Goal: Information Seeking & Learning: Learn about a topic

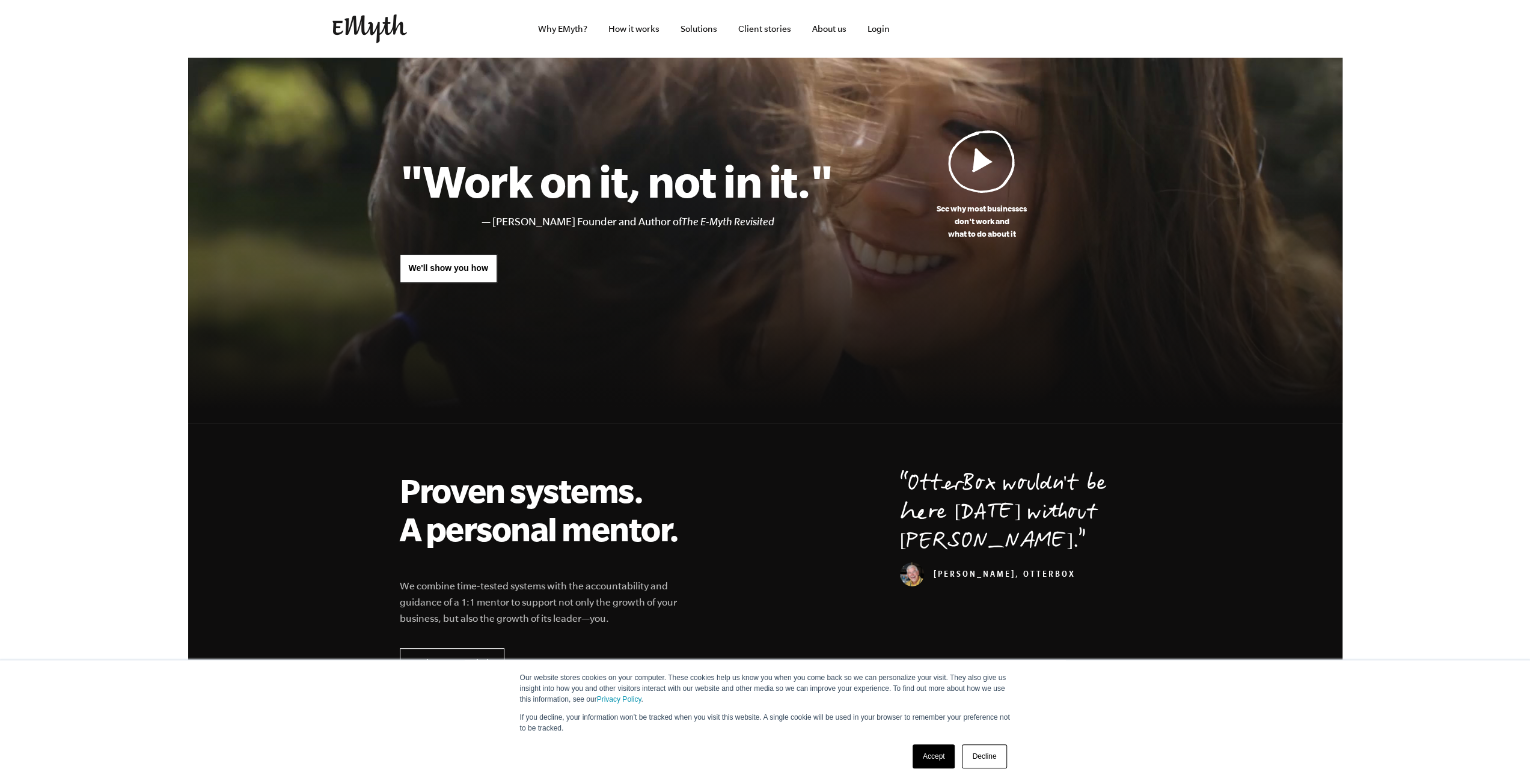
scroll to position [240, 0]
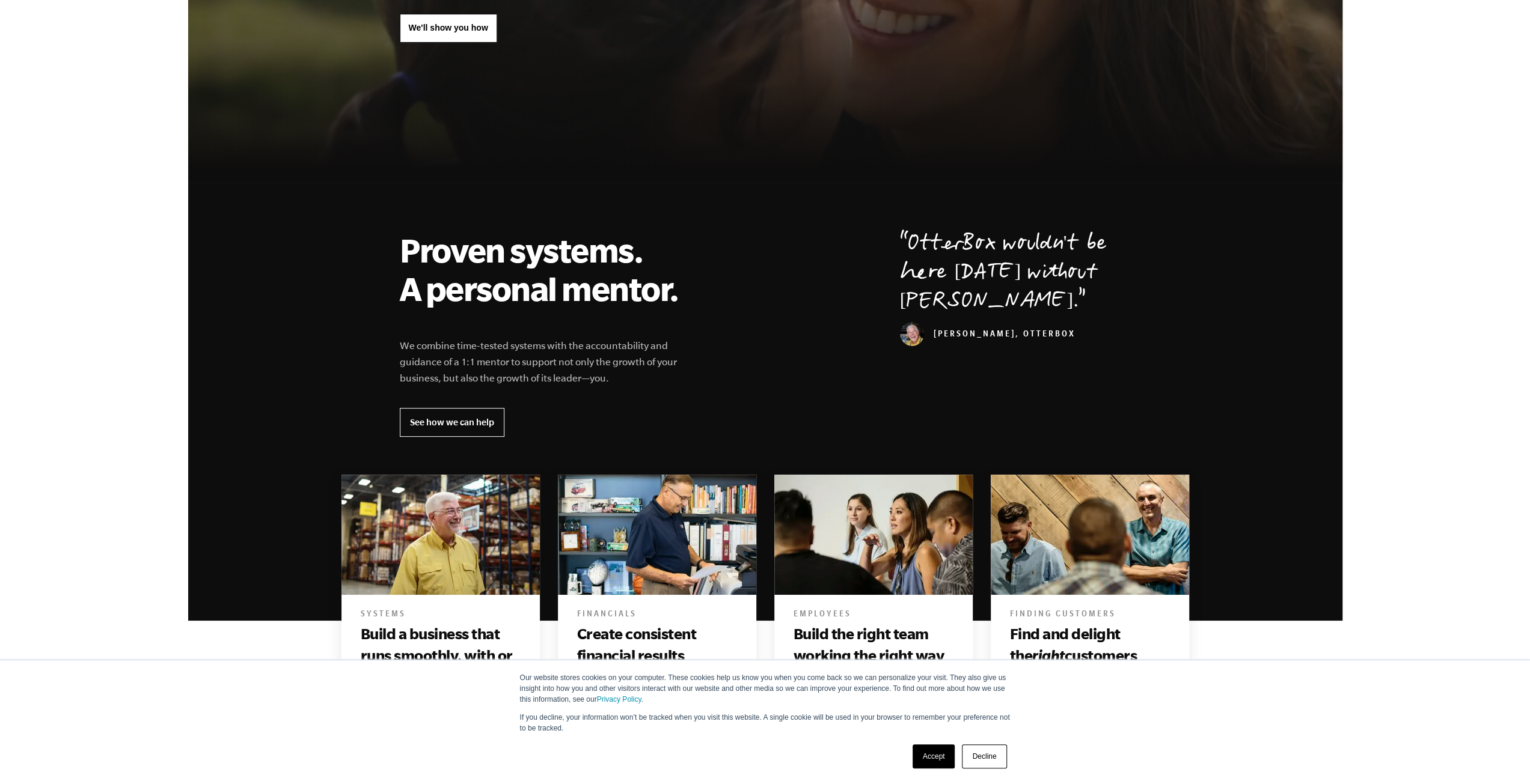
click at [941, 757] on link "Accept" at bounding box center [934, 757] width 43 height 24
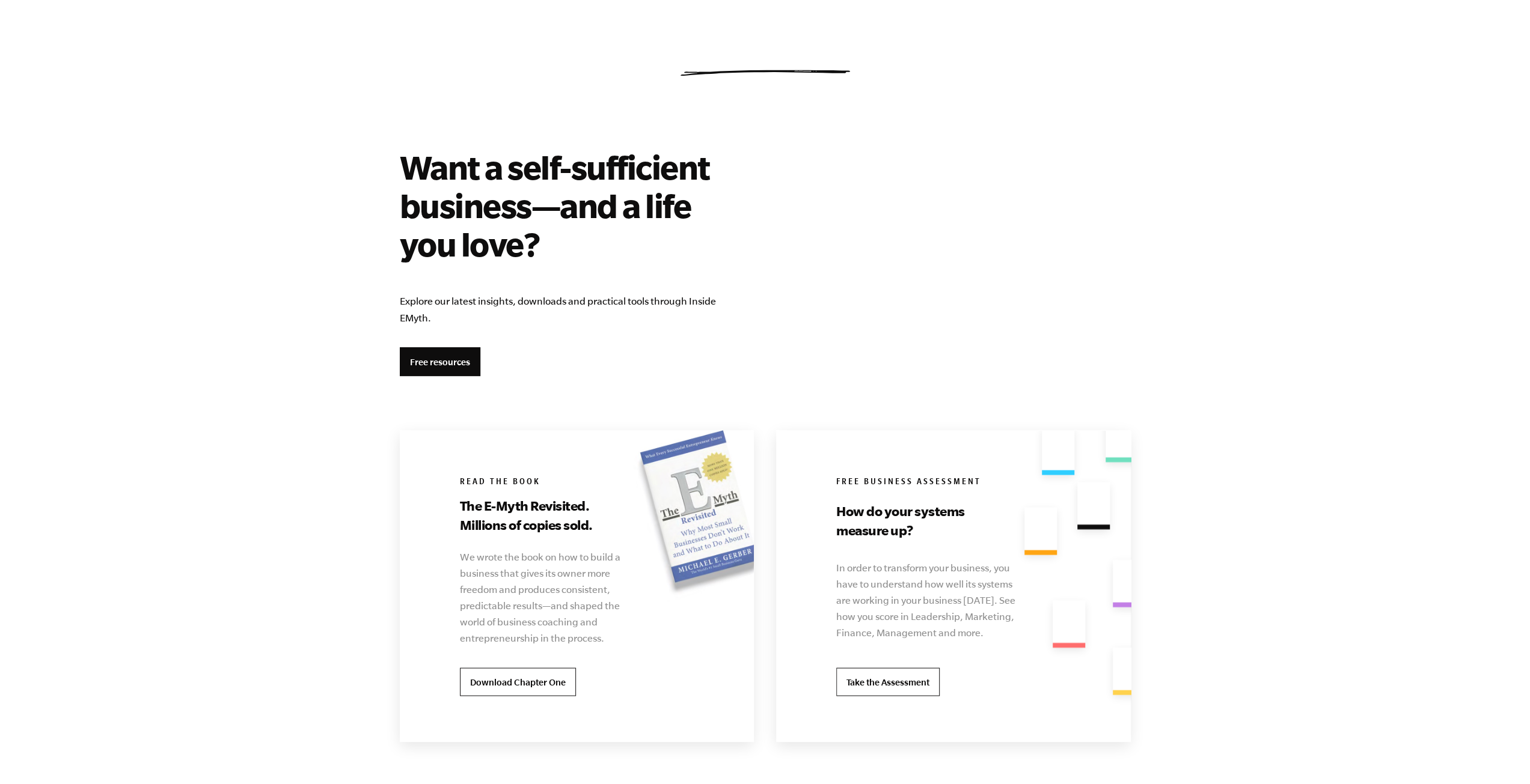
scroll to position [2044, 0]
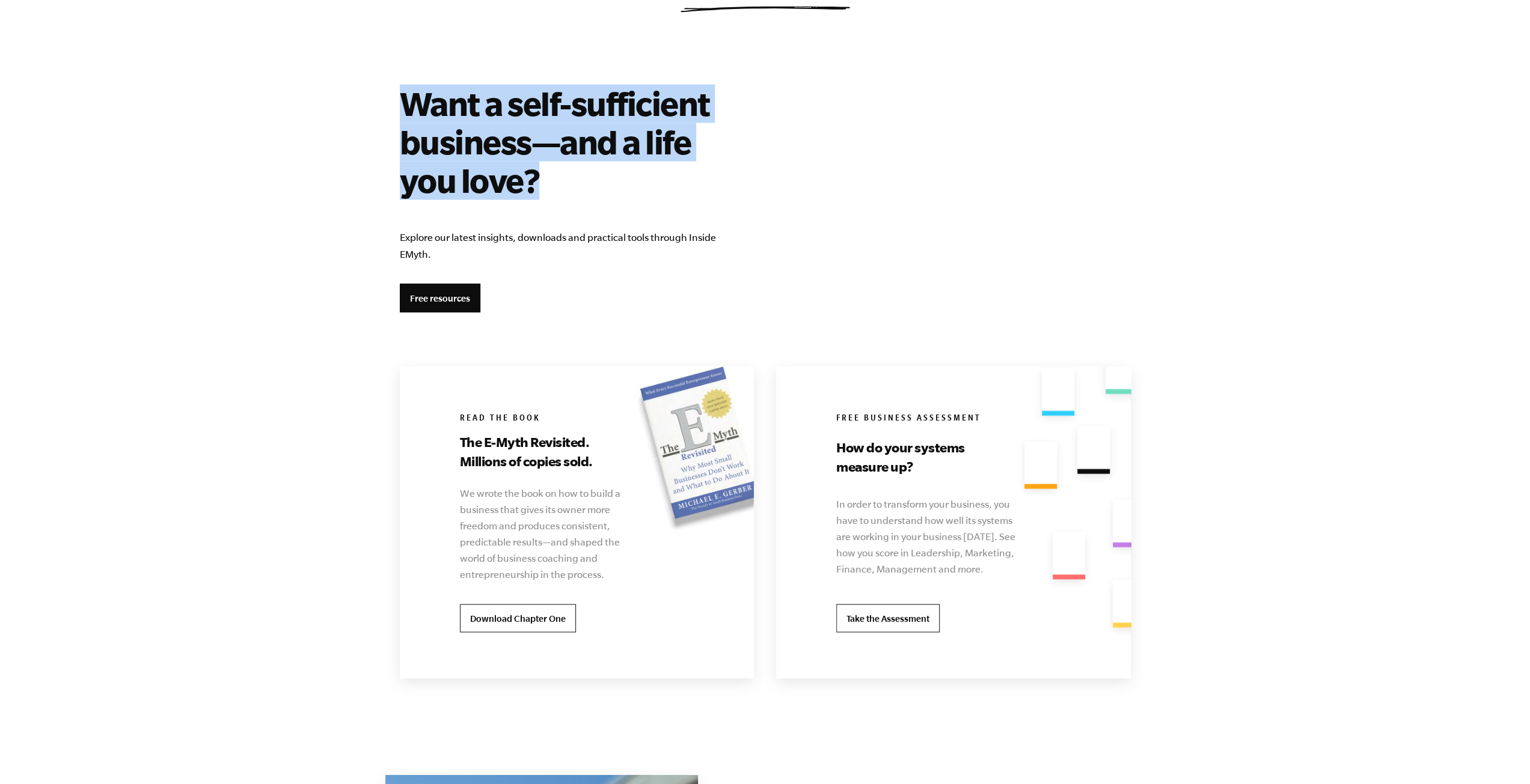
drag, startPoint x: 405, startPoint y: 106, endPoint x: 588, endPoint y: 206, distance: 208.5
click at [588, 206] on div "Want a self-sufficient business—and a life you love? Explore our latest insight…" at bounding box center [572, 198] width 346 height 228
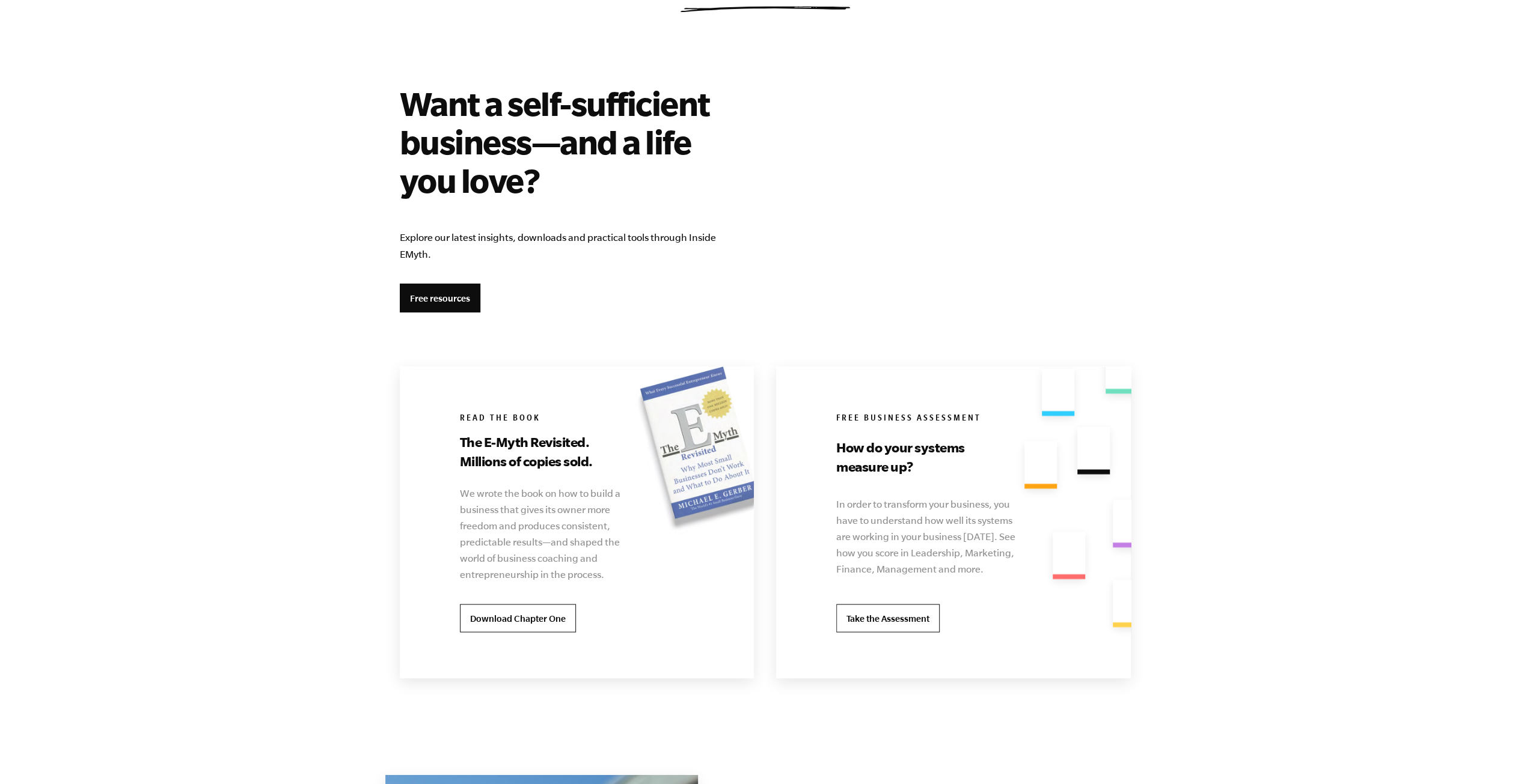
click at [589, 206] on div "Want a self-sufficient business—and a life you love? Explore our latest insight…" at bounding box center [572, 198] width 346 height 228
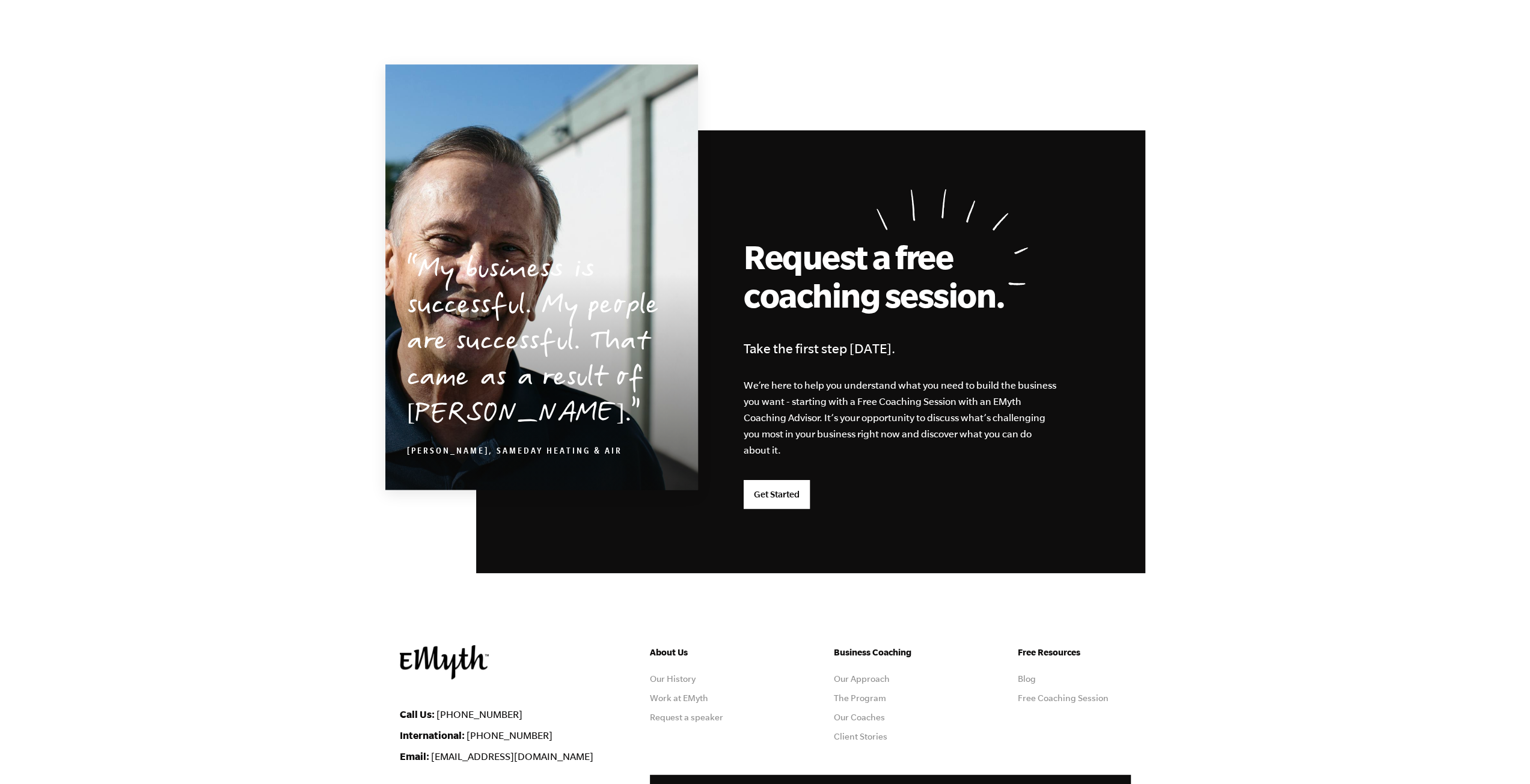
scroll to position [2917, 0]
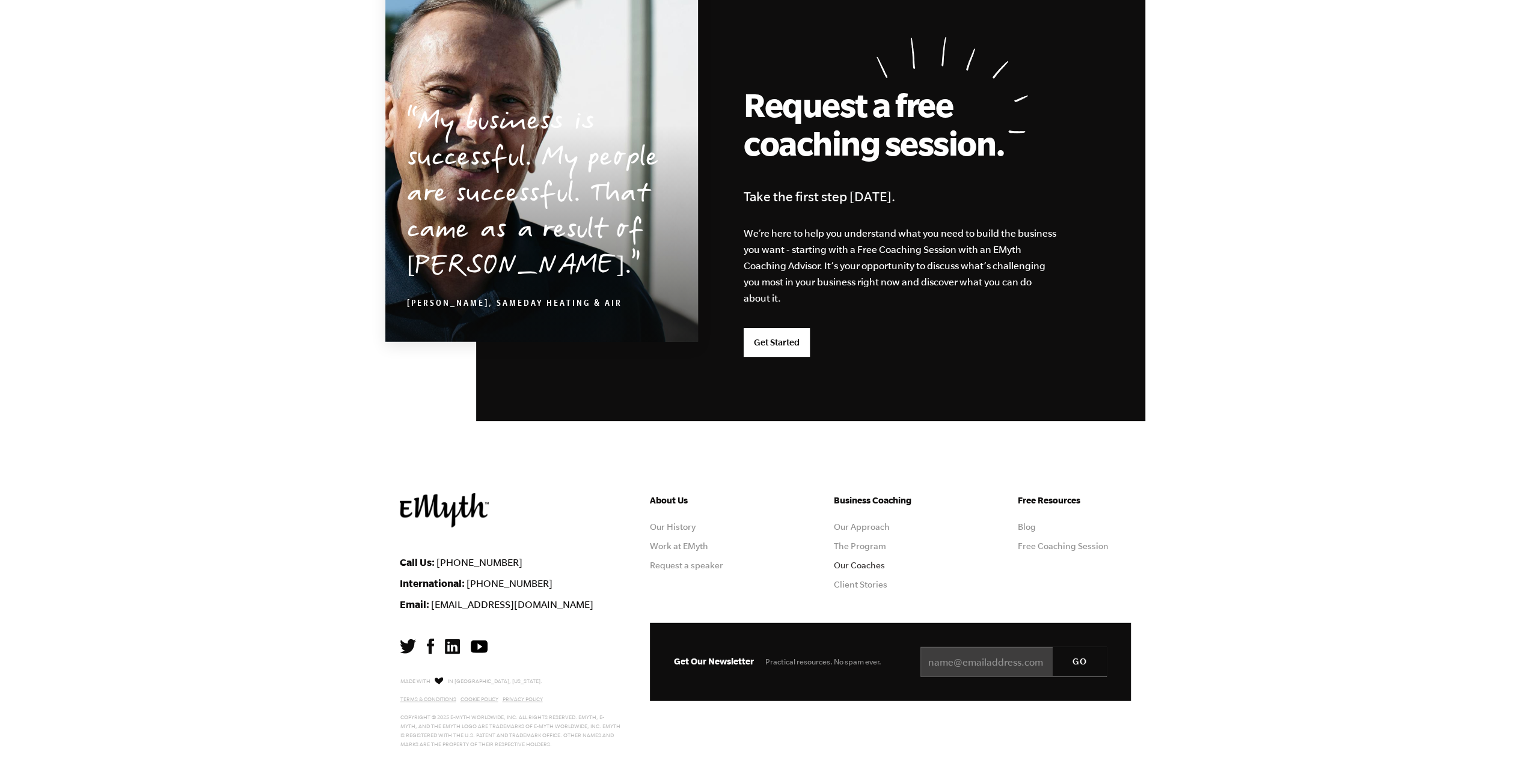
click at [877, 566] on link "Our Coaches" at bounding box center [859, 565] width 51 height 9
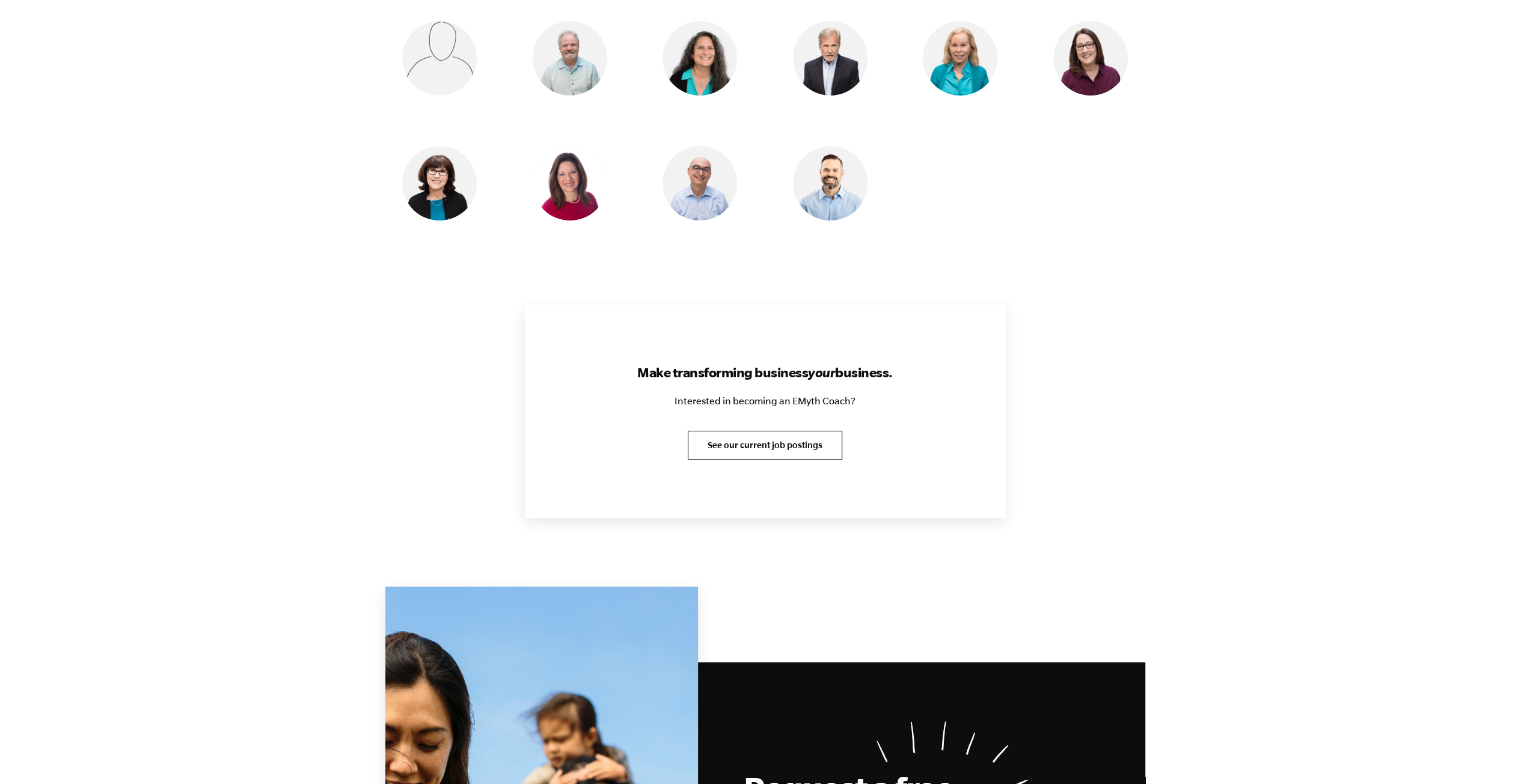
scroll to position [1503, 0]
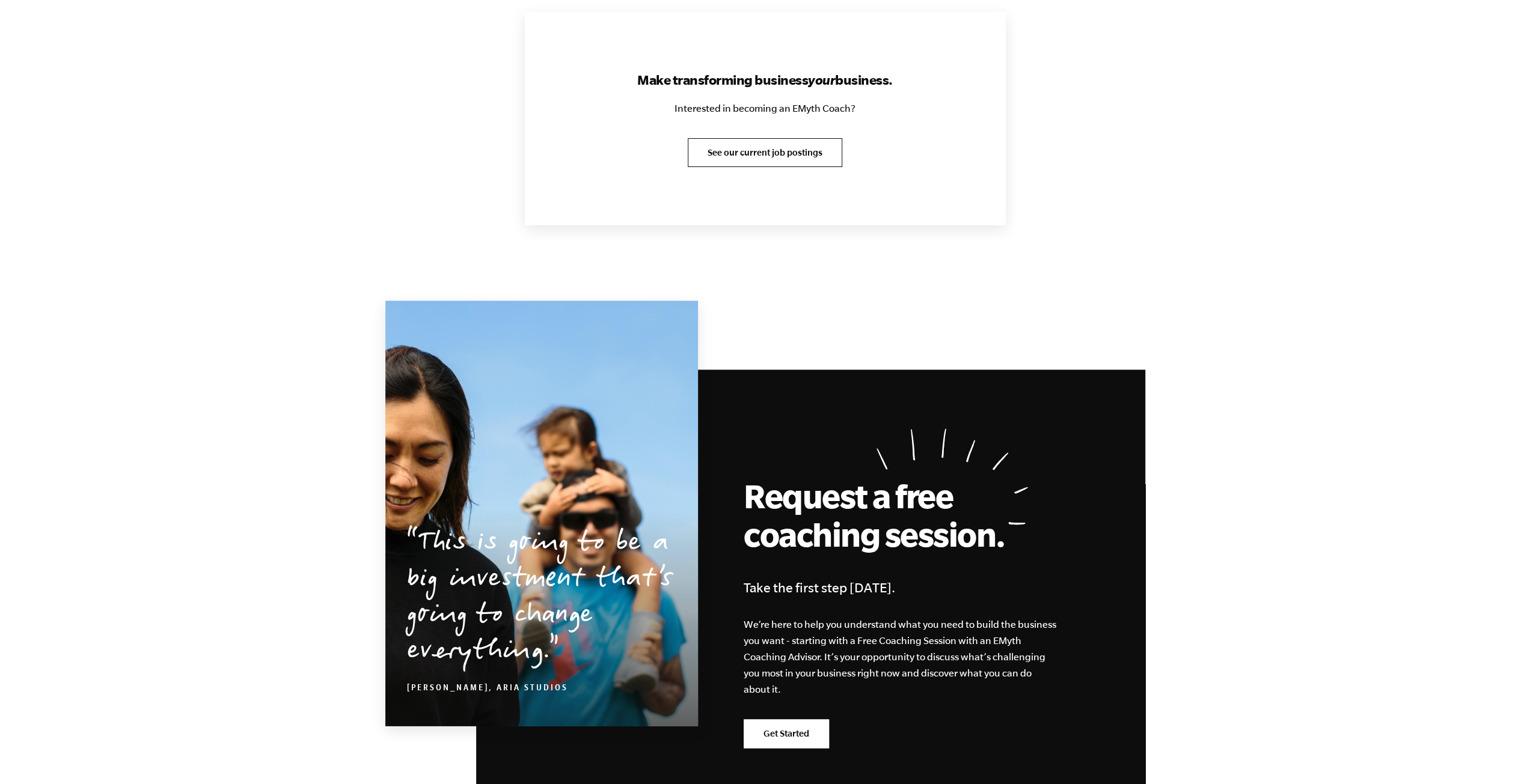
click at [765, 148] on link "See our current job postings" at bounding box center [765, 153] width 155 height 29
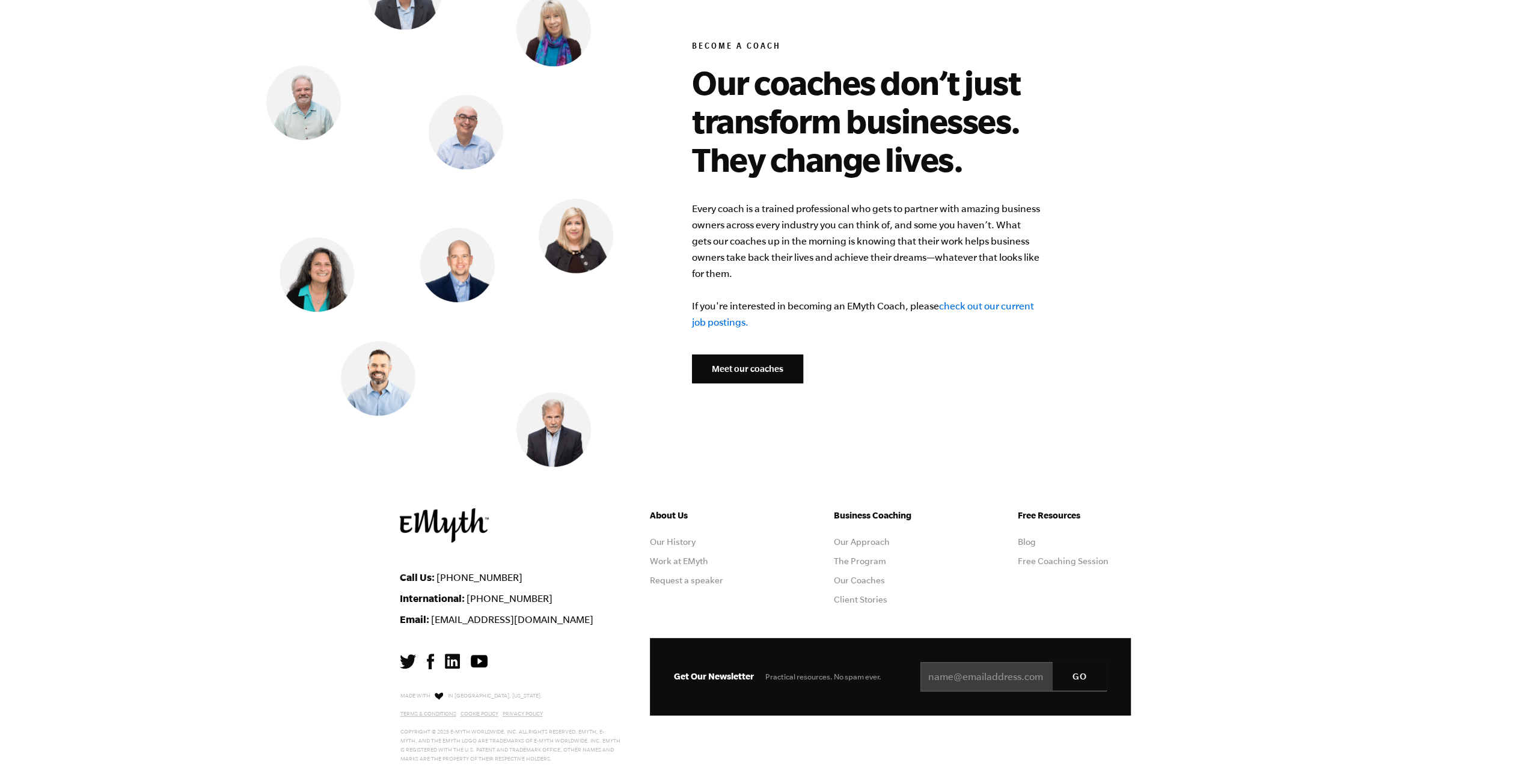
click at [766, 356] on link "Meet our coaches" at bounding box center [747, 369] width 111 height 29
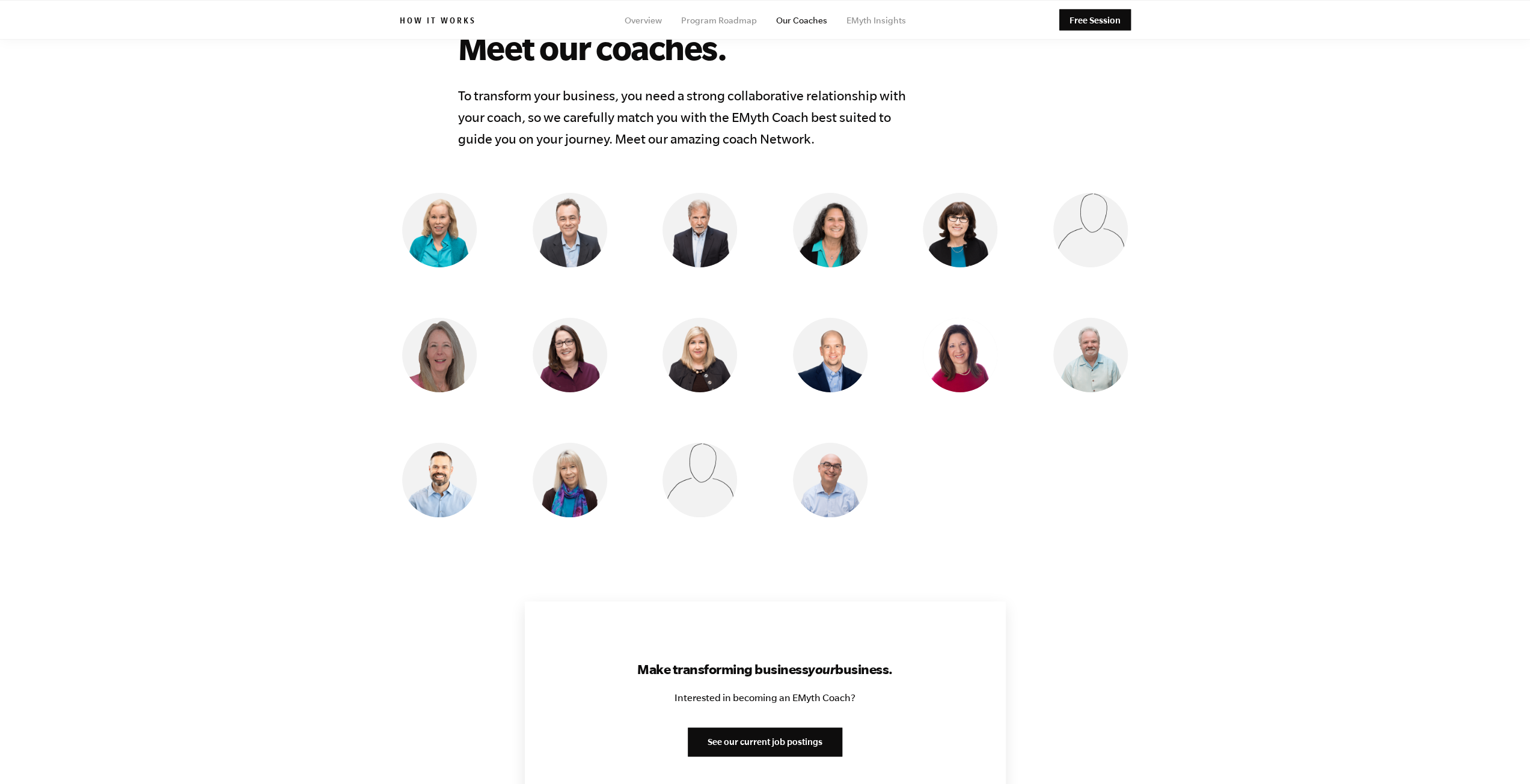
scroll to position [754, 0]
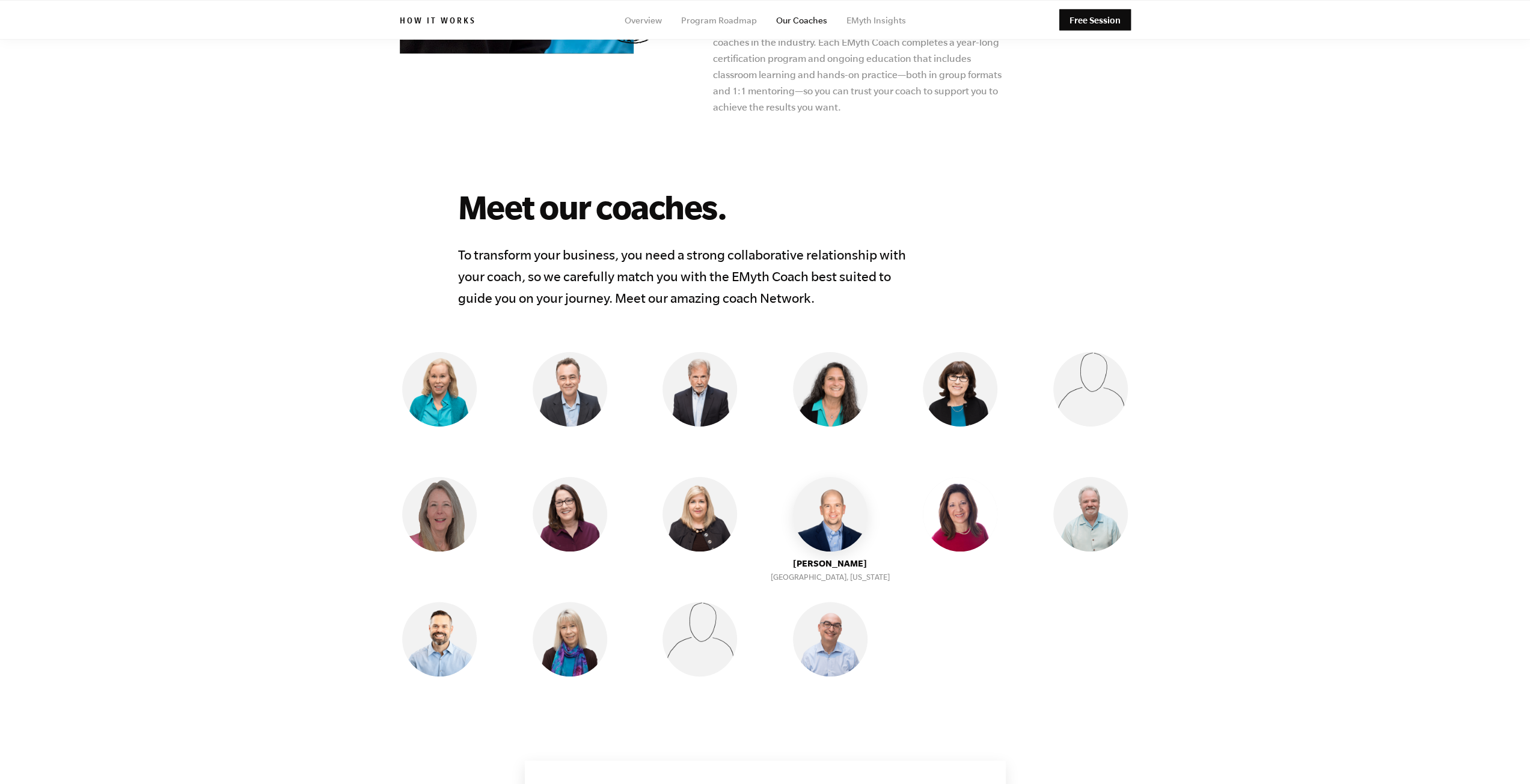
click at [848, 507] on img at bounding box center [830, 514] width 75 height 75
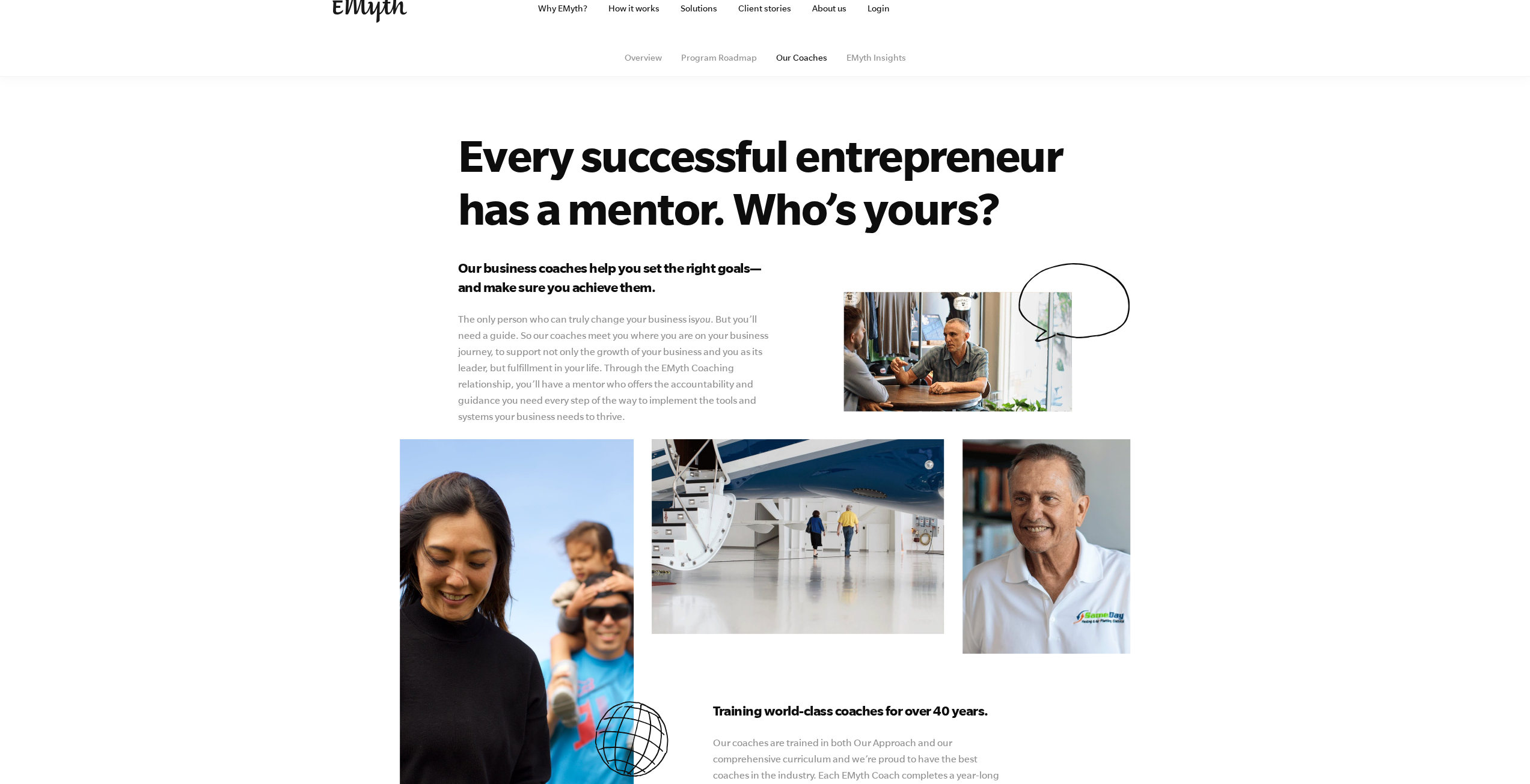
scroll to position [0, 0]
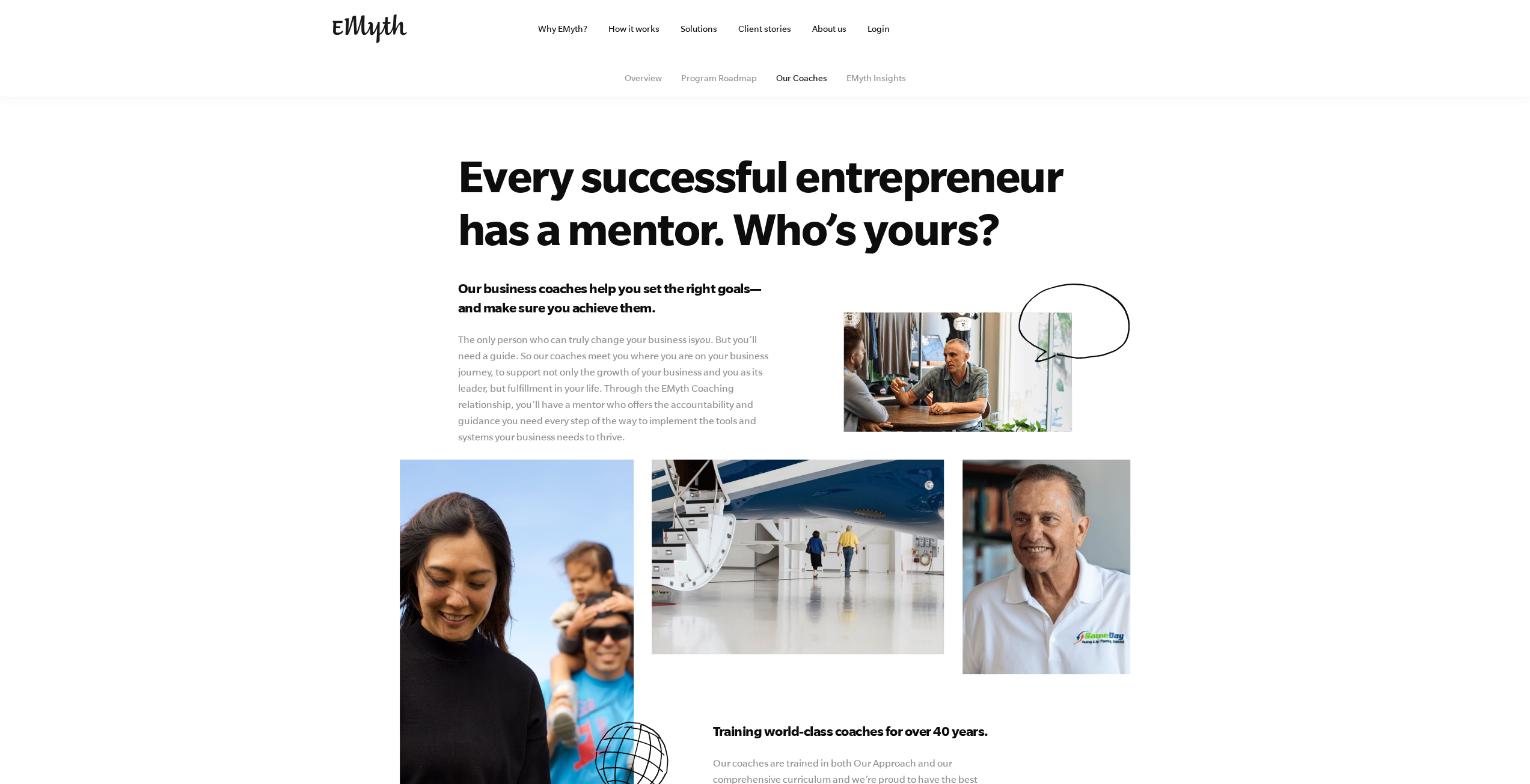
click at [709, 69] on ul "Overview Program Roadmap Our Coaches EMyth Insights" at bounding box center [765, 78] width 731 height 40
click at [723, 81] on link "Program Roadmap" at bounding box center [719, 77] width 76 height 9
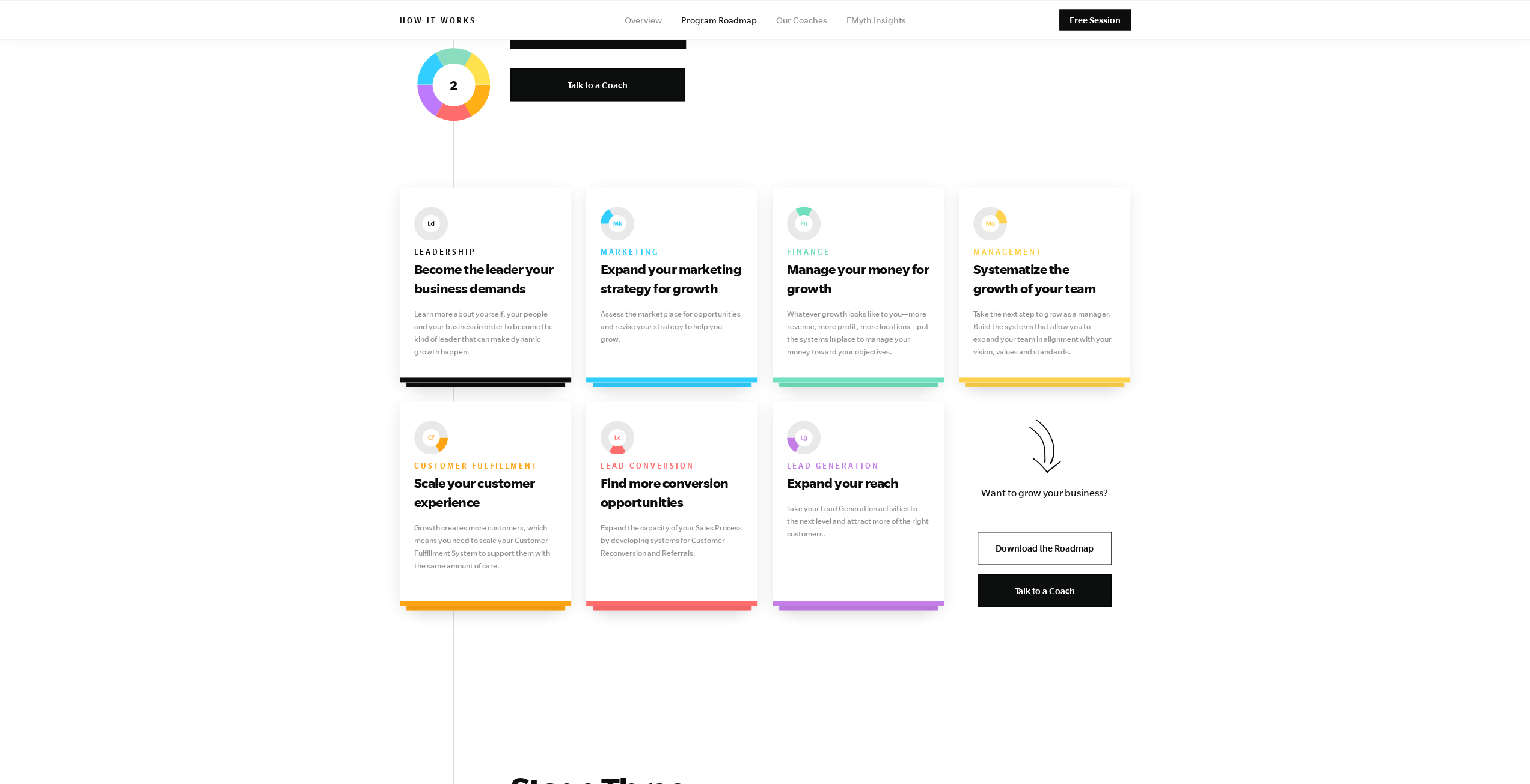
scroll to position [1528, 0]
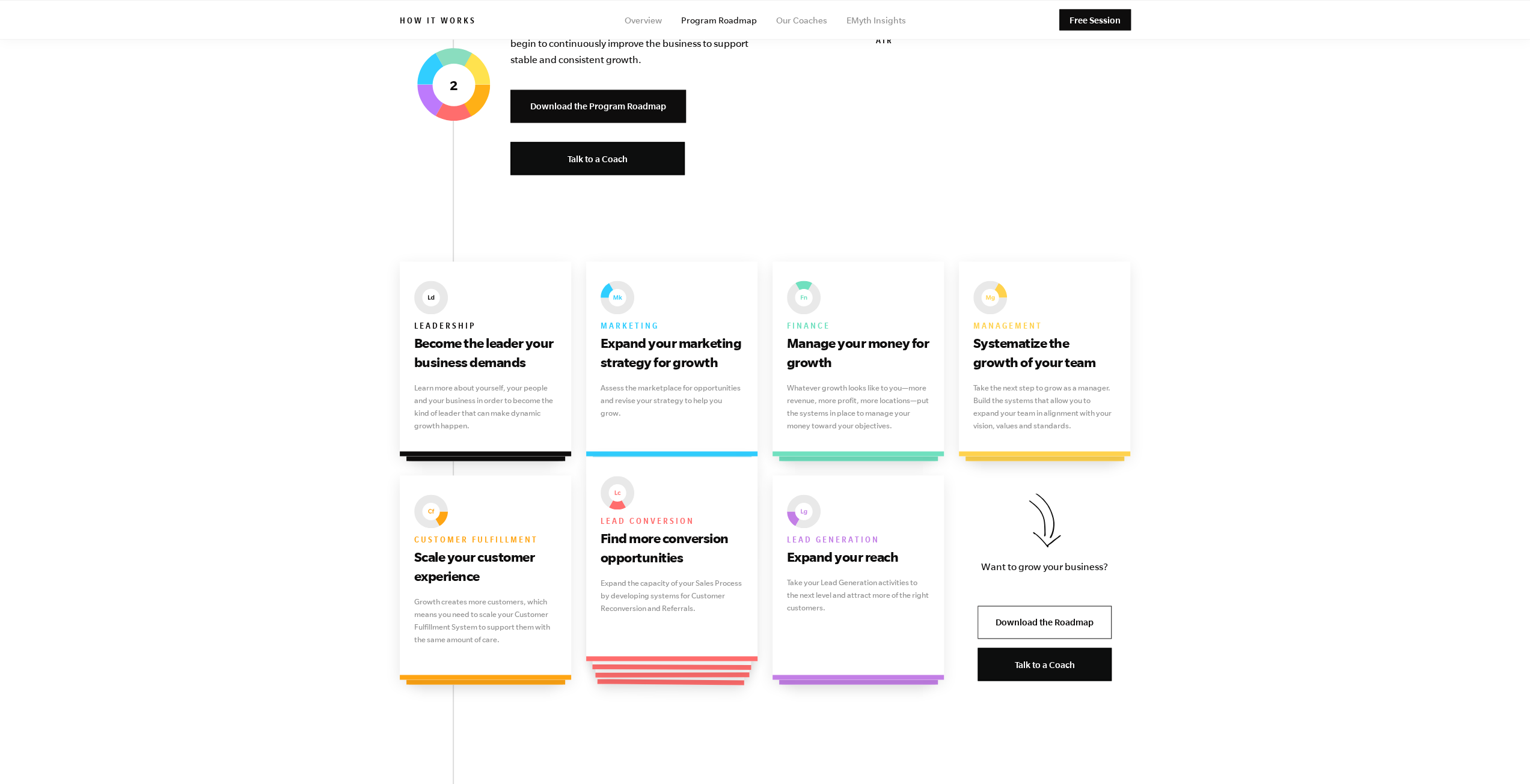
click at [689, 557] on h3 "Find more conversion opportunities" at bounding box center [672, 548] width 143 height 39
click at [664, 540] on h3 "Find more conversion opportunities" at bounding box center [672, 548] width 143 height 39
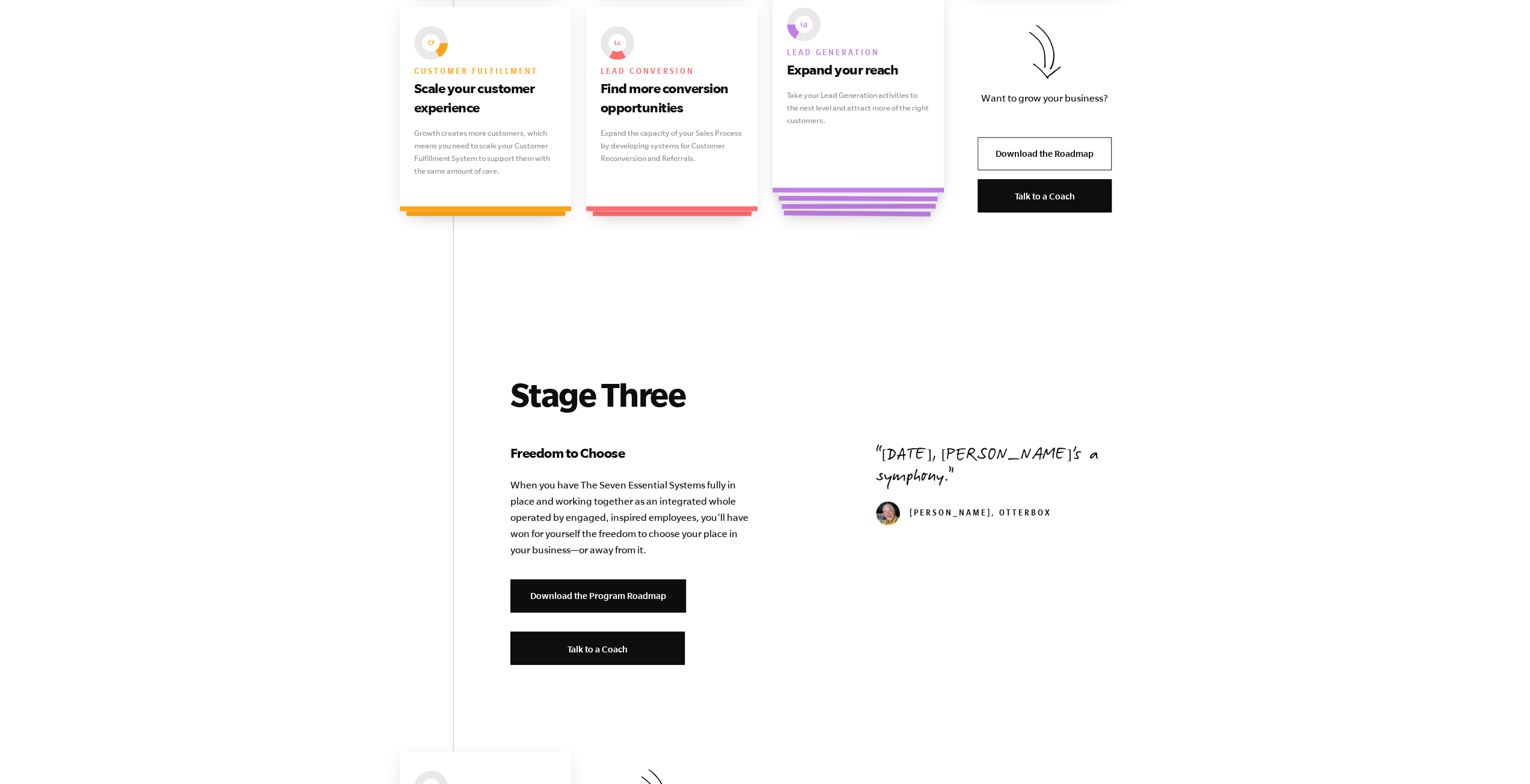
scroll to position [2129, 0]
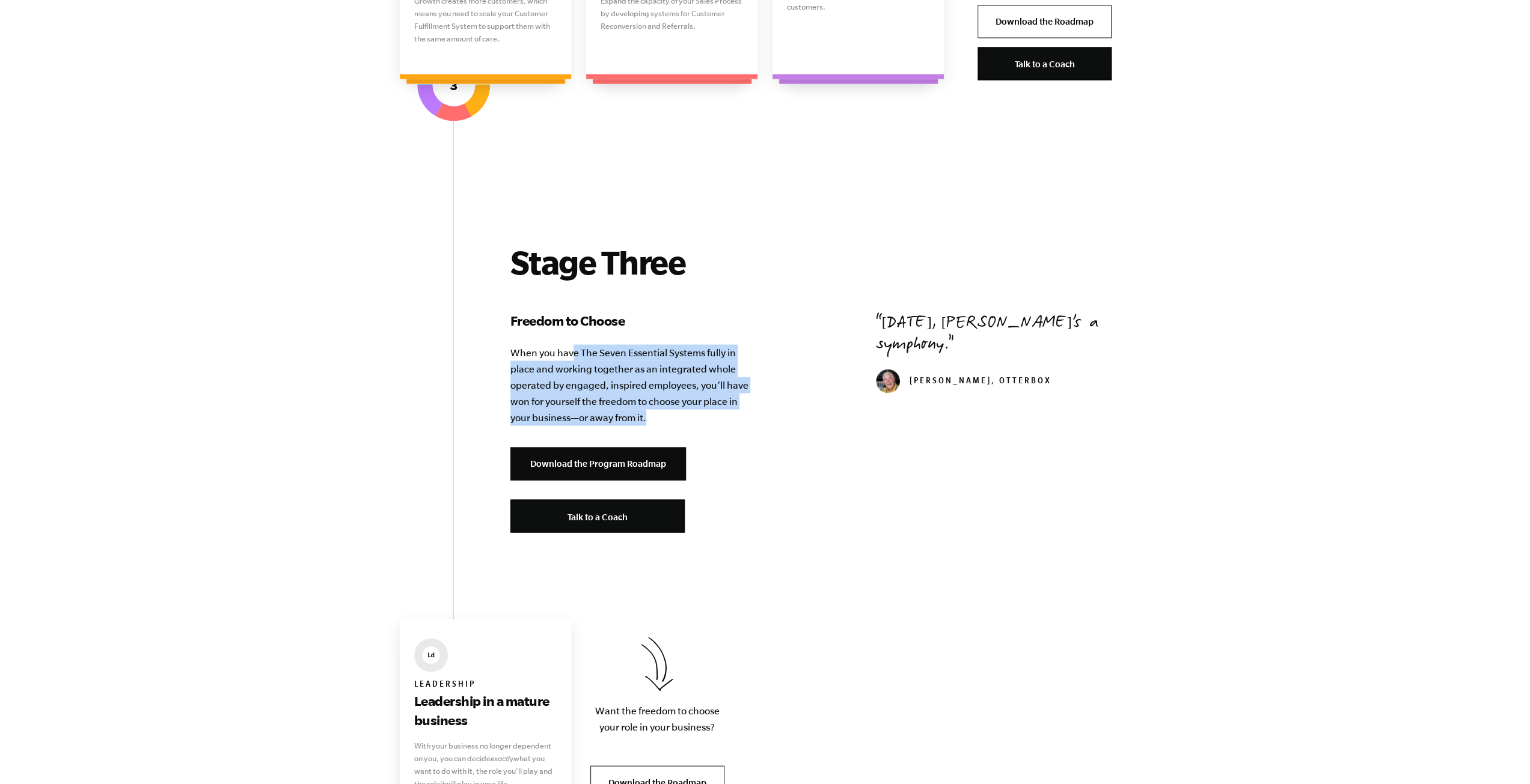
drag, startPoint x: 571, startPoint y: 356, endPoint x: 701, endPoint y: 408, distance: 140.0
click at [701, 408] on p "When you have The Seven Essential Systems fully in place and working together a…" at bounding box center [631, 385] width 241 height 81
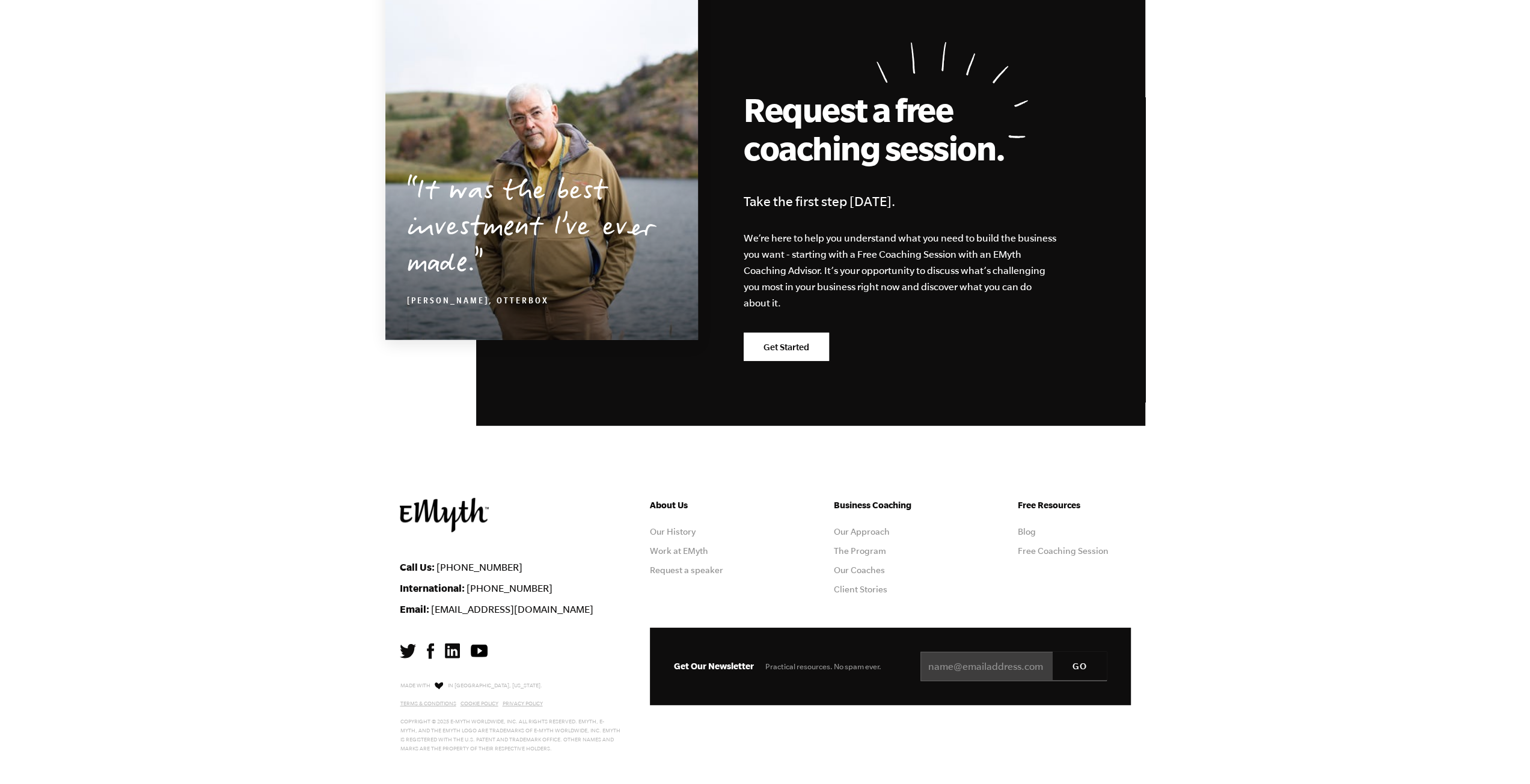
scroll to position [3151, 0]
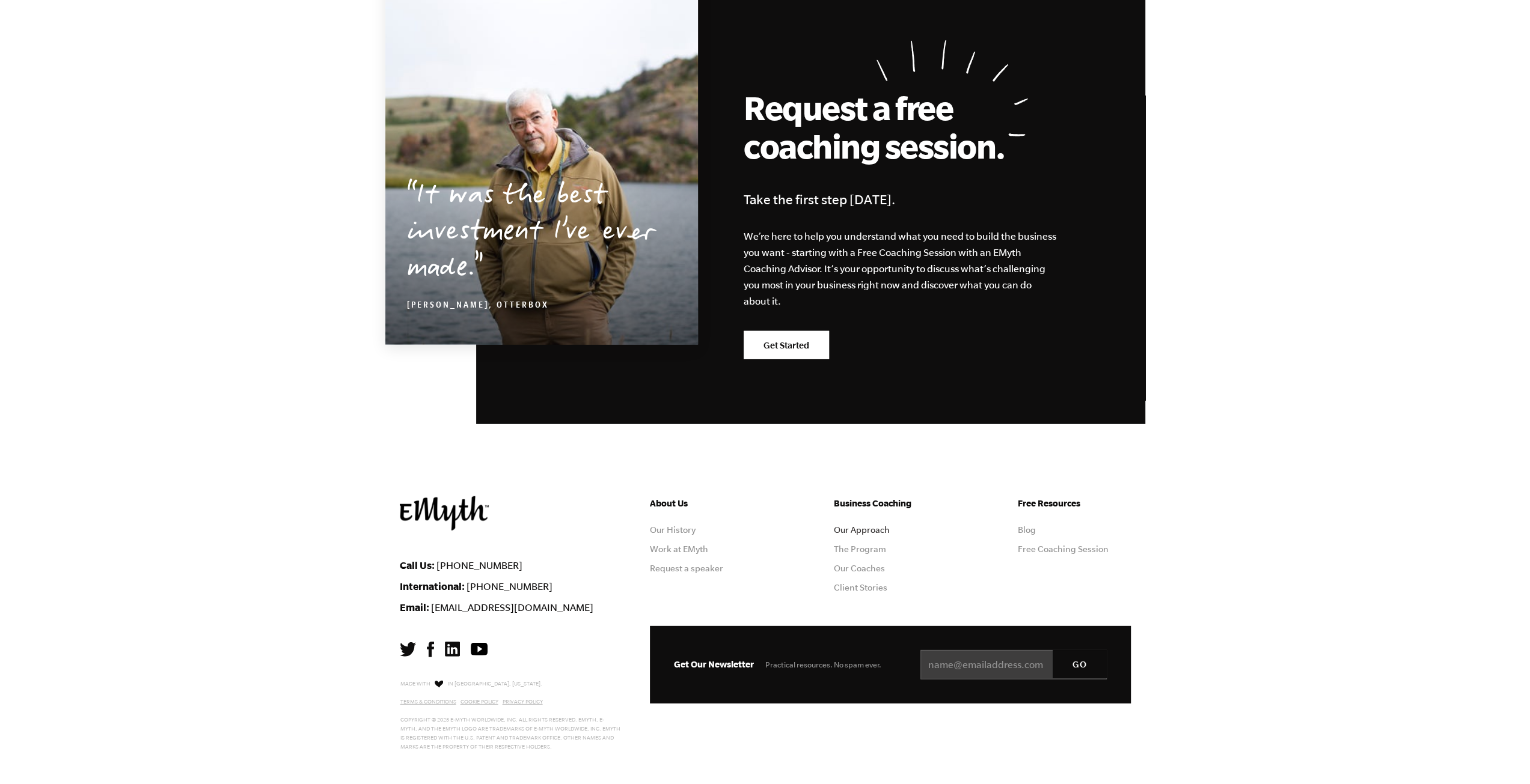
click at [869, 526] on link "Our Approach" at bounding box center [862, 530] width 56 height 9
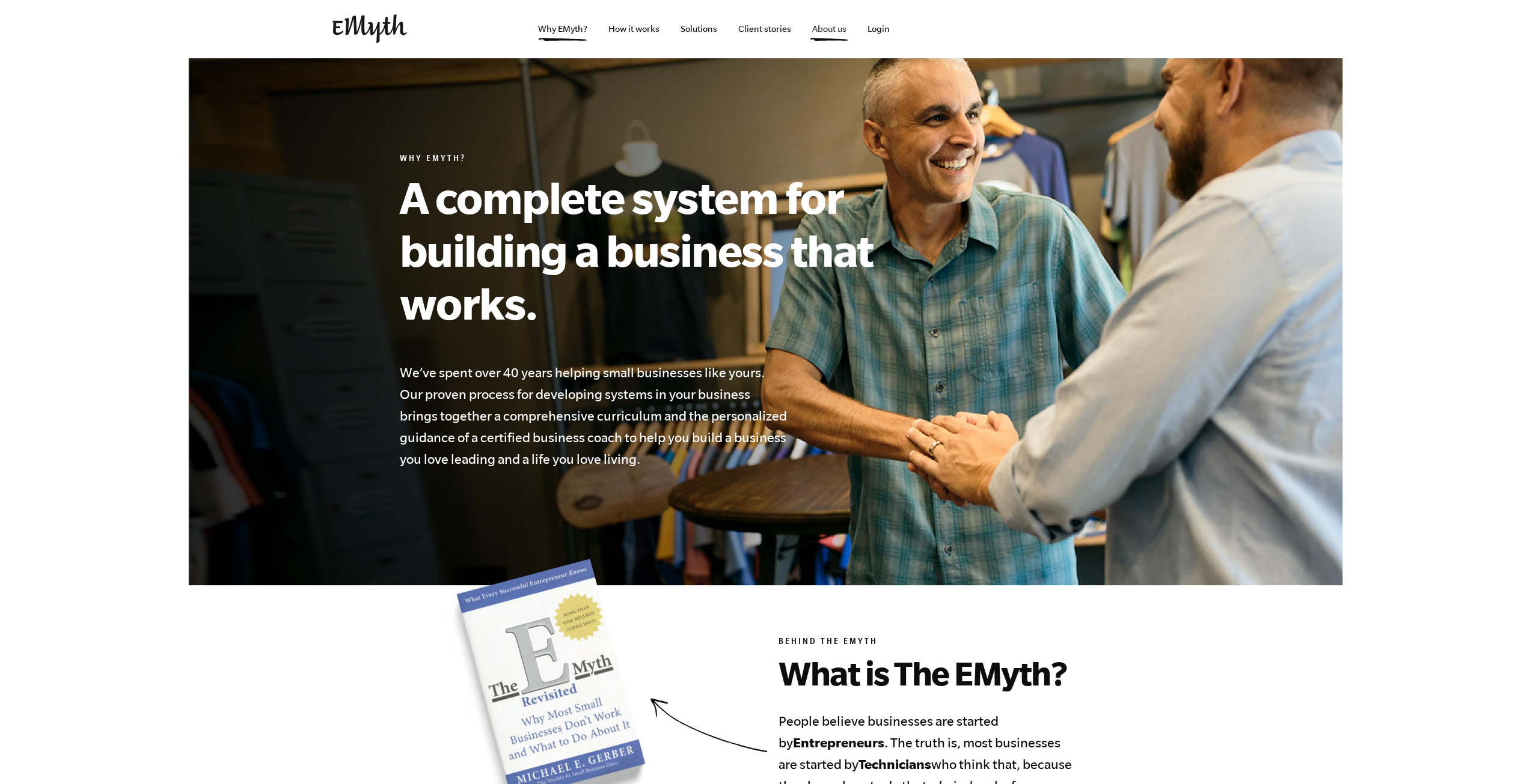
click at [826, 33] on link "About us" at bounding box center [829, 28] width 53 height 58
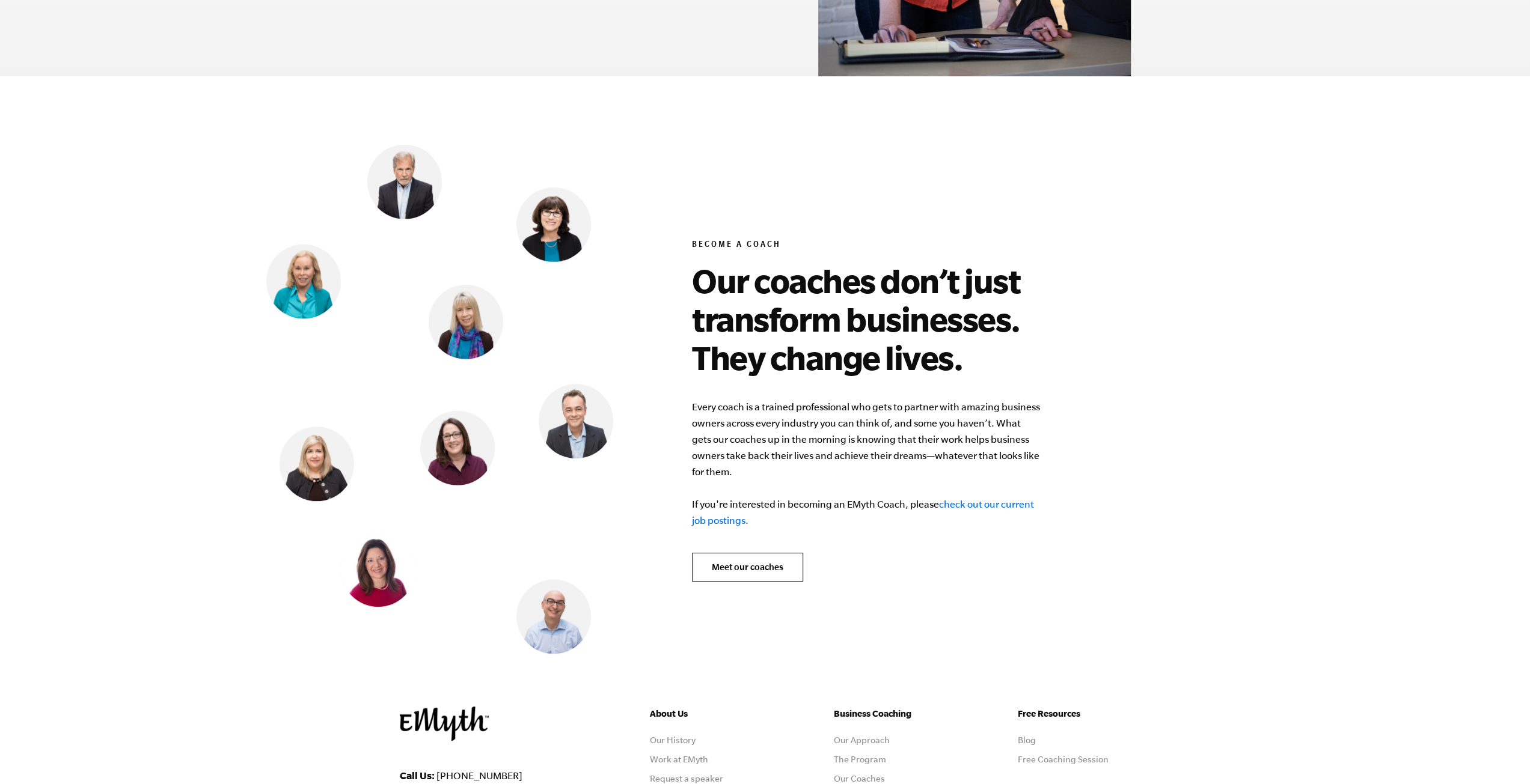
scroll to position [4868, 0]
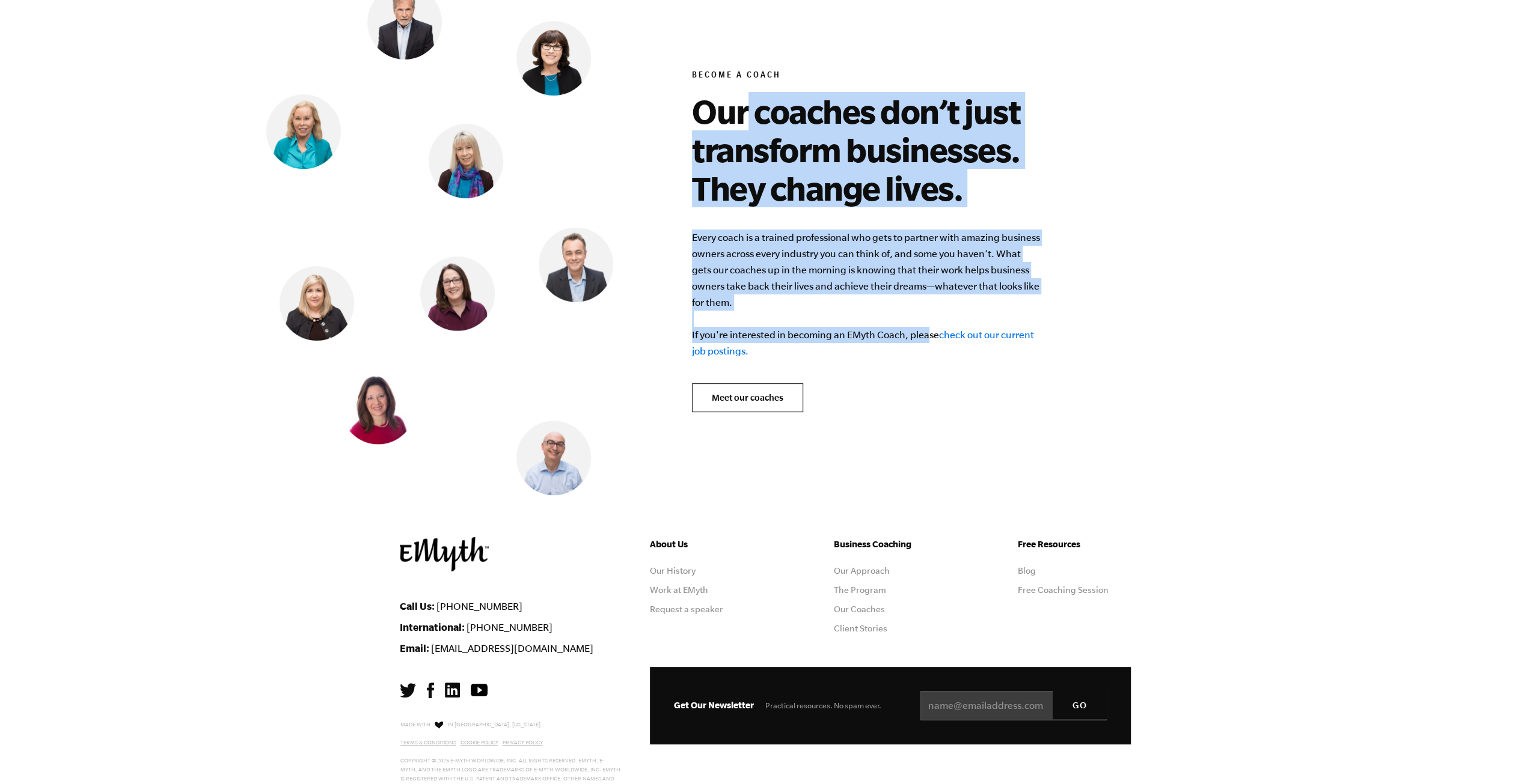
drag, startPoint x: 744, startPoint y: 92, endPoint x: 913, endPoint y: 315, distance: 279.8
click at [915, 315] on div "Become a Coach Our coaches don’t just transform businesses. They change lives. …" at bounding box center [911, 232] width 439 height 515
click at [909, 315] on p "Every coach is a trained professional who gets to partner with amazing business…" at bounding box center [867, 294] width 349 height 130
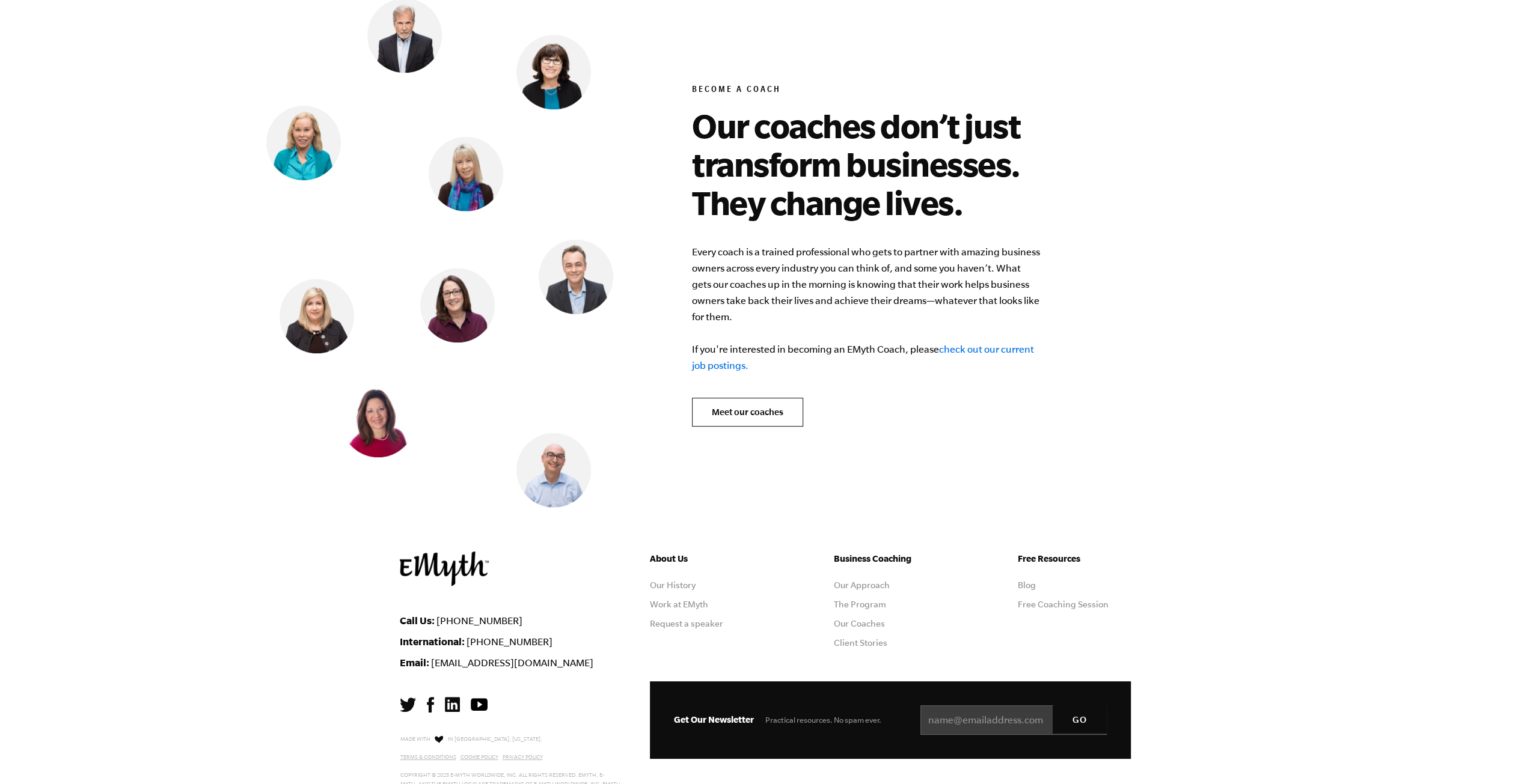
scroll to position [4897, 0]
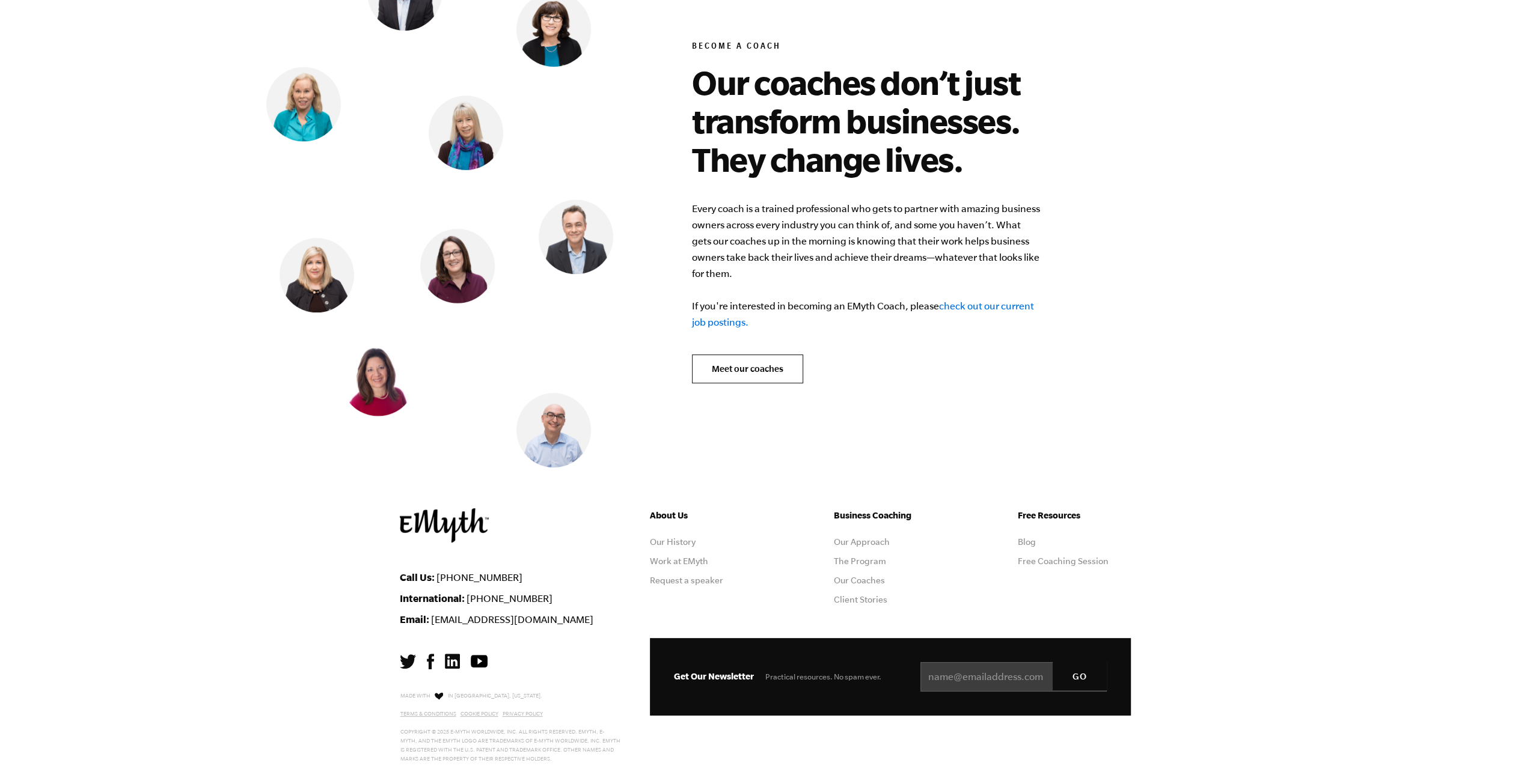
click at [682, 517] on ul "About Us Our History Work at EMyth Request a speaker" at bounding box center [707, 561] width 113 height 106
click at [689, 538] on link "Our History" at bounding box center [673, 542] width 46 height 9
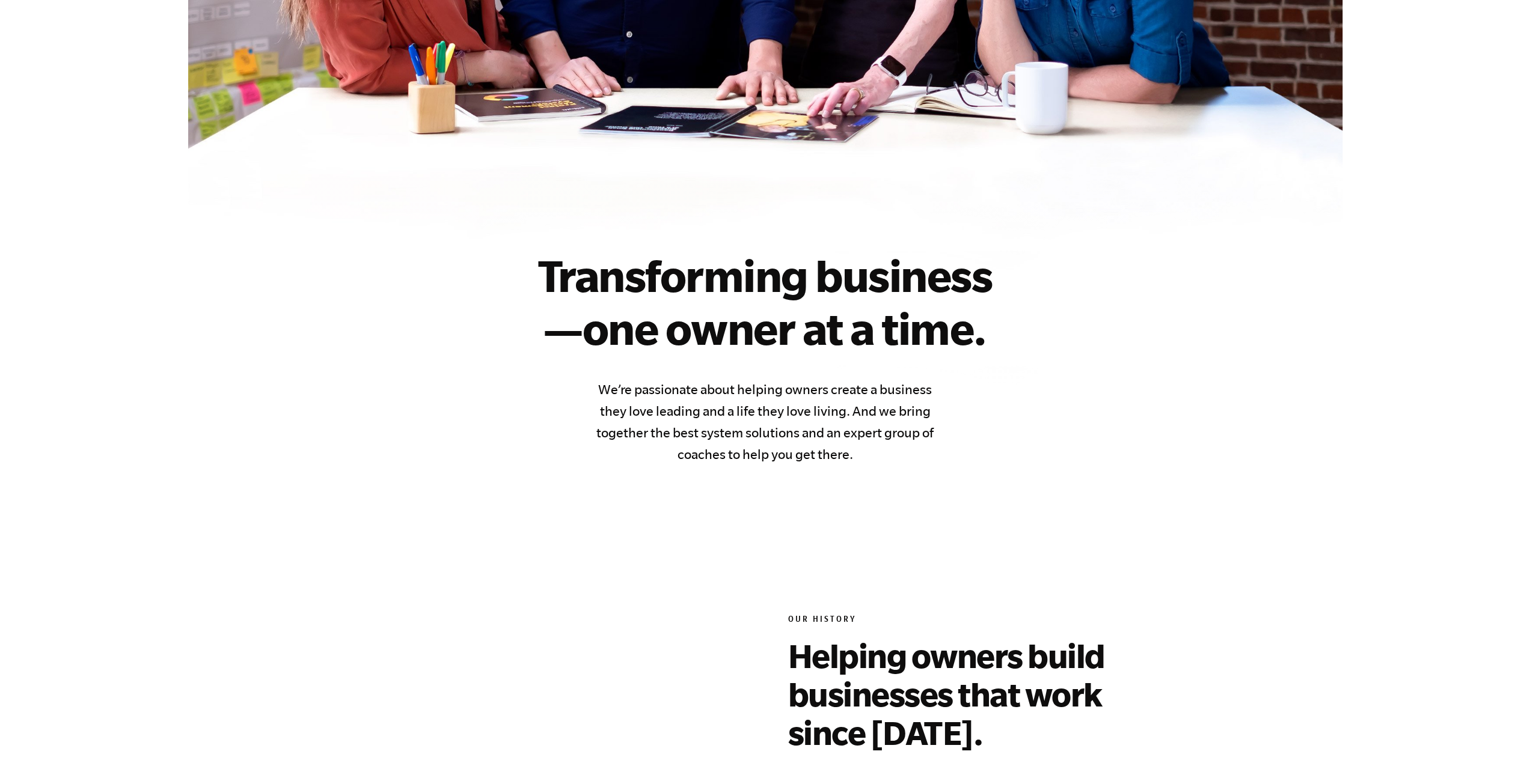
scroll to position [902, 0]
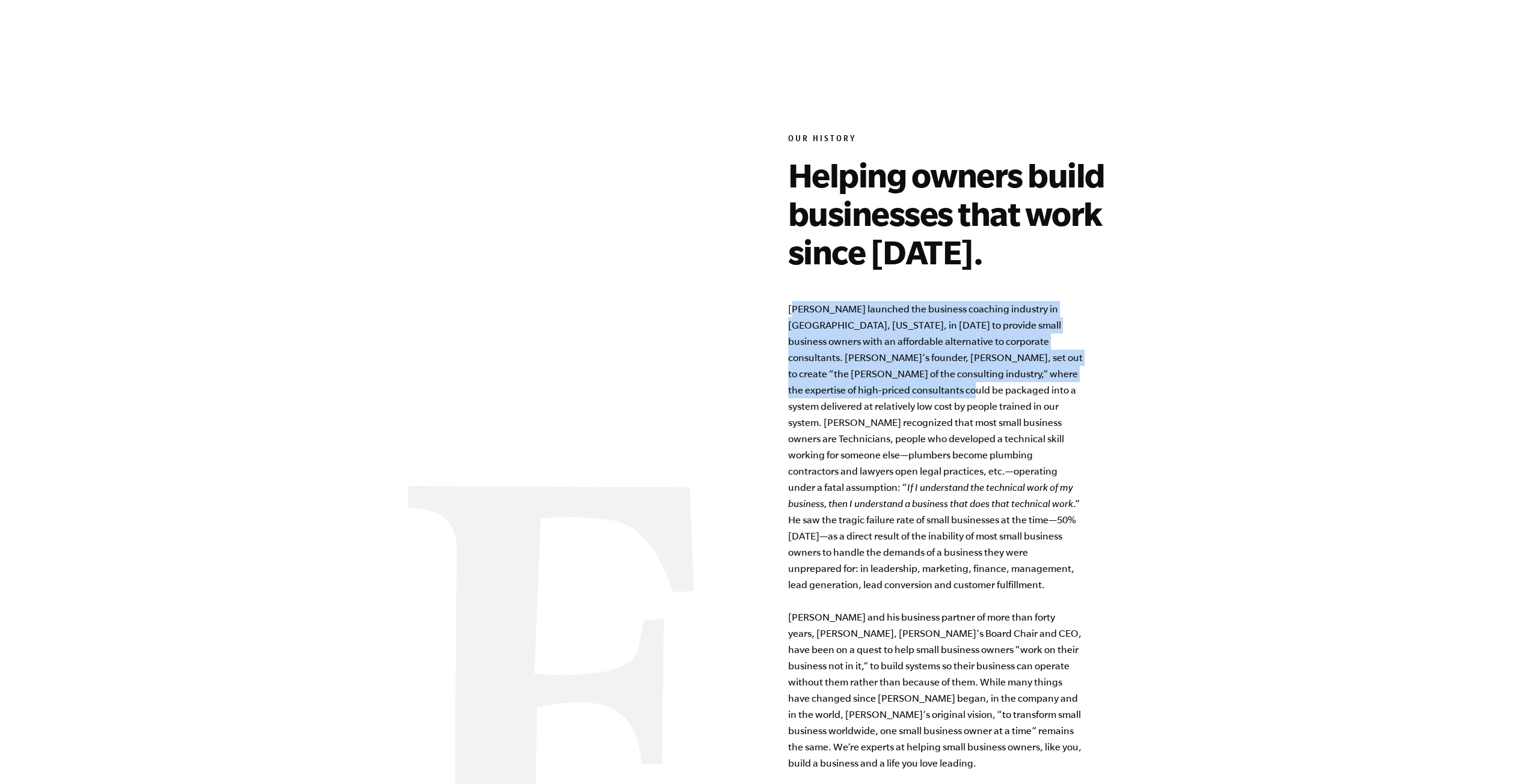
drag, startPoint x: 796, startPoint y: 312, endPoint x: 964, endPoint y: 392, distance: 186.1
click at [963, 392] on p "[PERSON_NAME] launched the business coaching industry in [GEOGRAPHIC_DATA], [US…" at bounding box center [936, 537] width 295 height 471
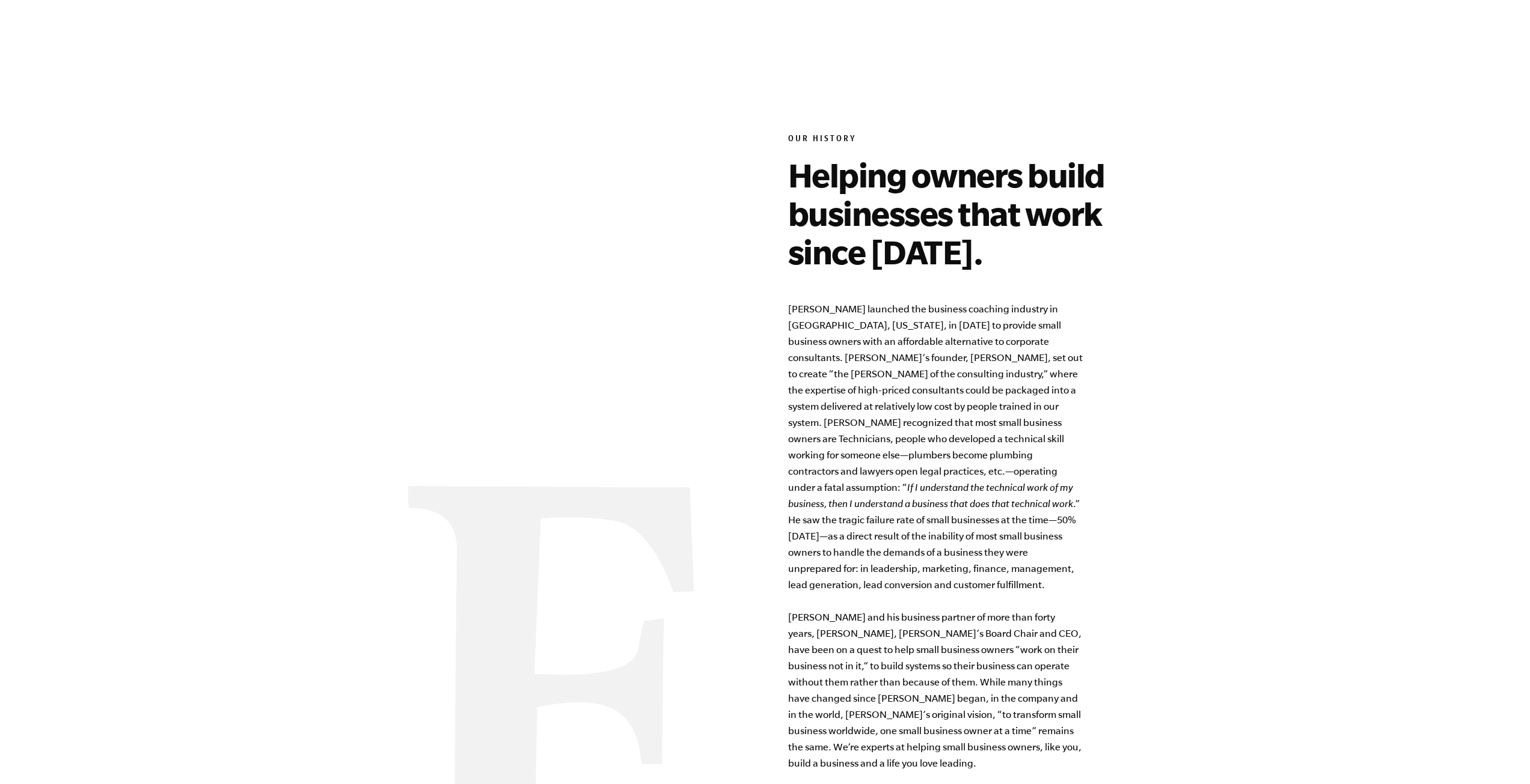
click at [964, 392] on p "[PERSON_NAME] launched the business coaching industry in [GEOGRAPHIC_DATA], [US…" at bounding box center [936, 537] width 295 height 471
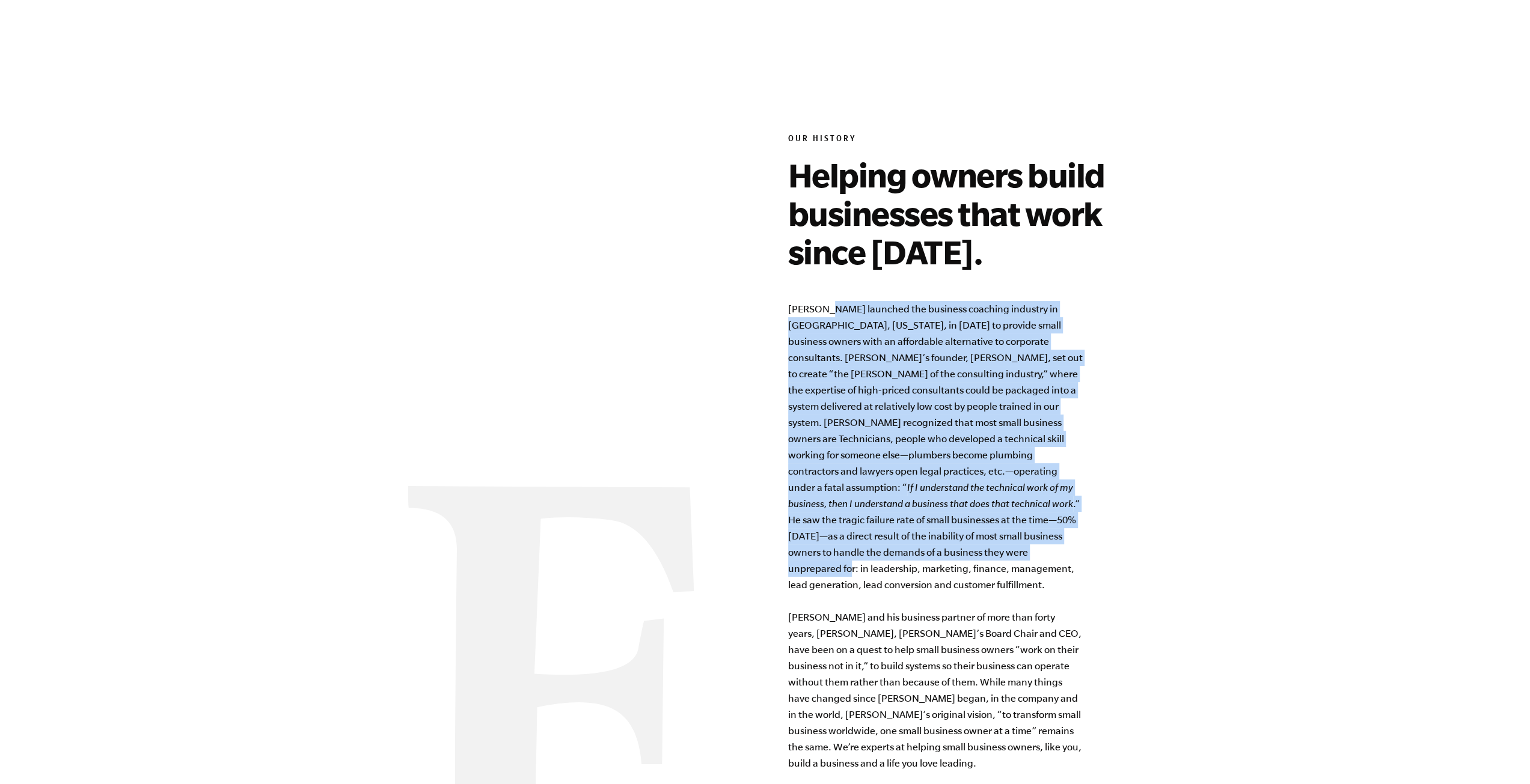
drag, startPoint x: 824, startPoint y: 301, endPoint x: 893, endPoint y: 573, distance: 280.6
click at [894, 568] on p "[PERSON_NAME] launched the business coaching industry in [GEOGRAPHIC_DATA], [US…" at bounding box center [936, 537] width 295 height 471
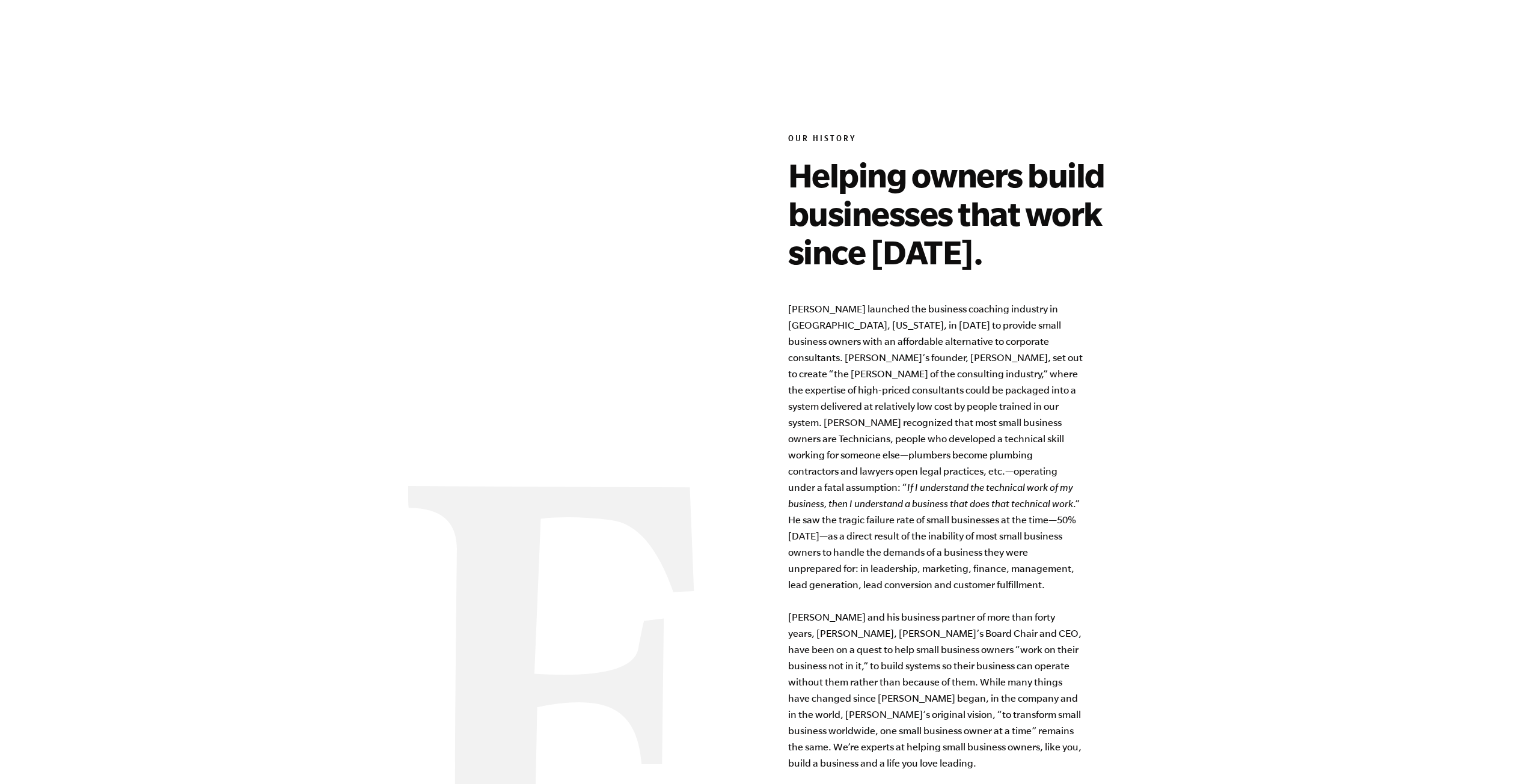
click at [884, 593] on p "[PERSON_NAME] launched the business coaching industry in [GEOGRAPHIC_DATA], [US…" at bounding box center [936, 537] width 295 height 471
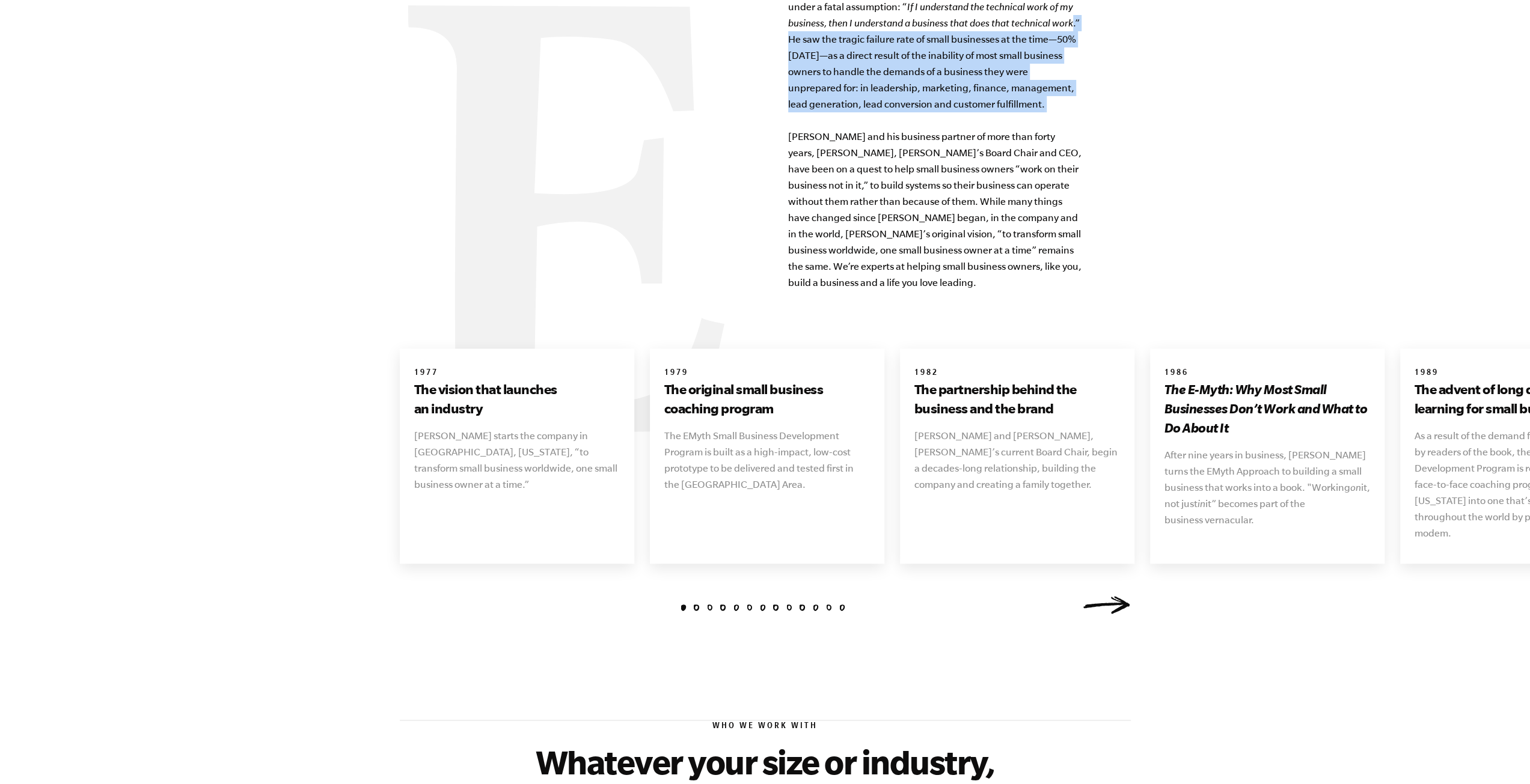
scroll to position [1683, 0]
